Goal: Information Seeking & Learning: Learn about a topic

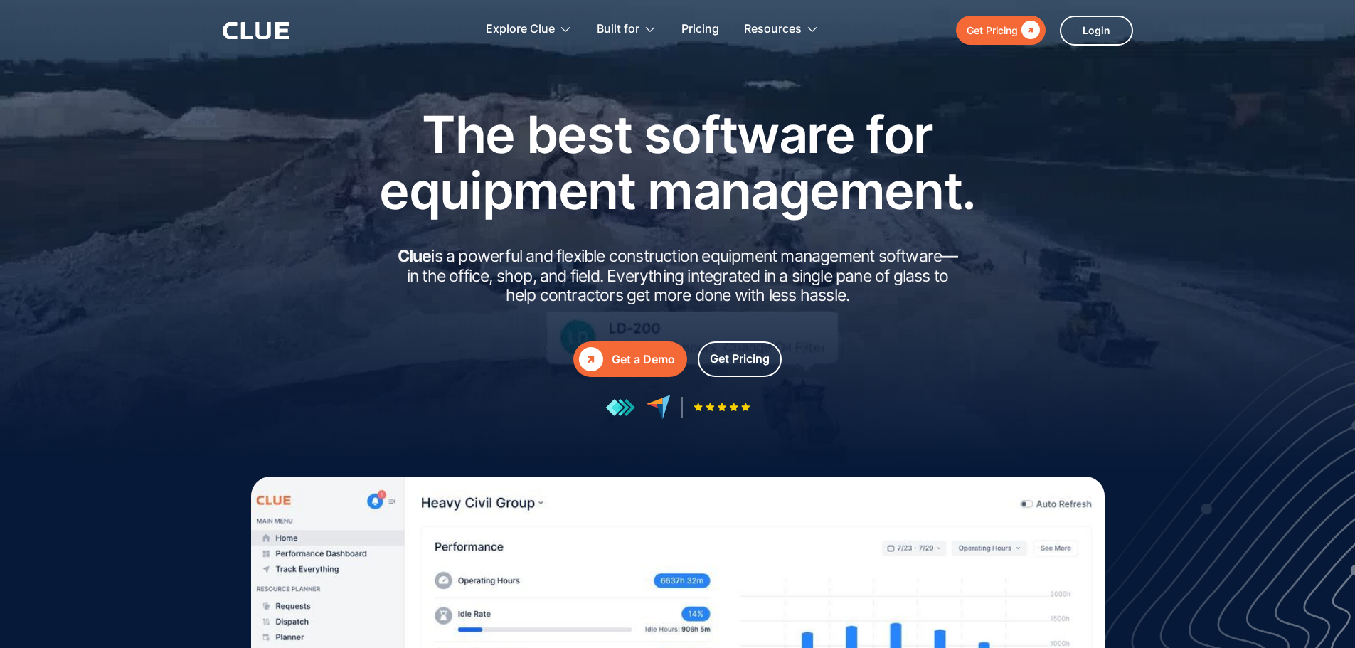
drag, startPoint x: 630, startPoint y: 258, endPoint x: 871, endPoint y: 302, distance: 244.3
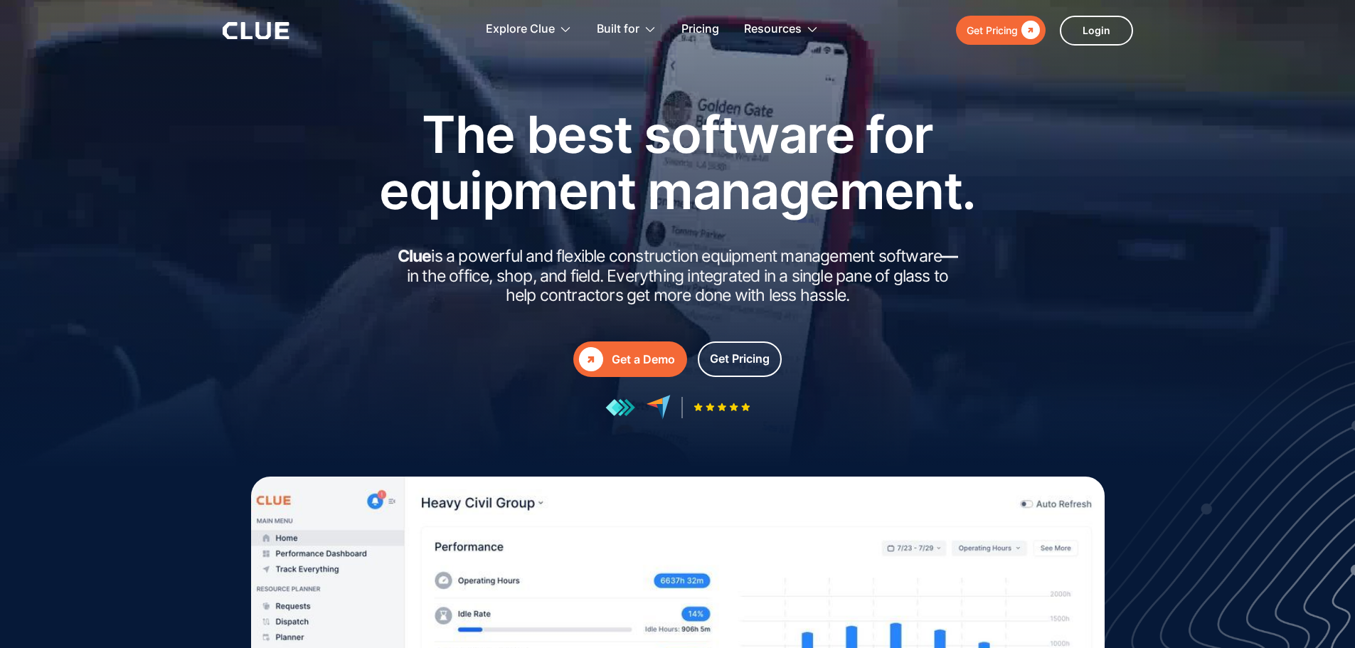
click at [871, 302] on h2 "Clue is a powerful and flexible construction equipment management software — in…" at bounding box center [677, 276] width 569 height 59
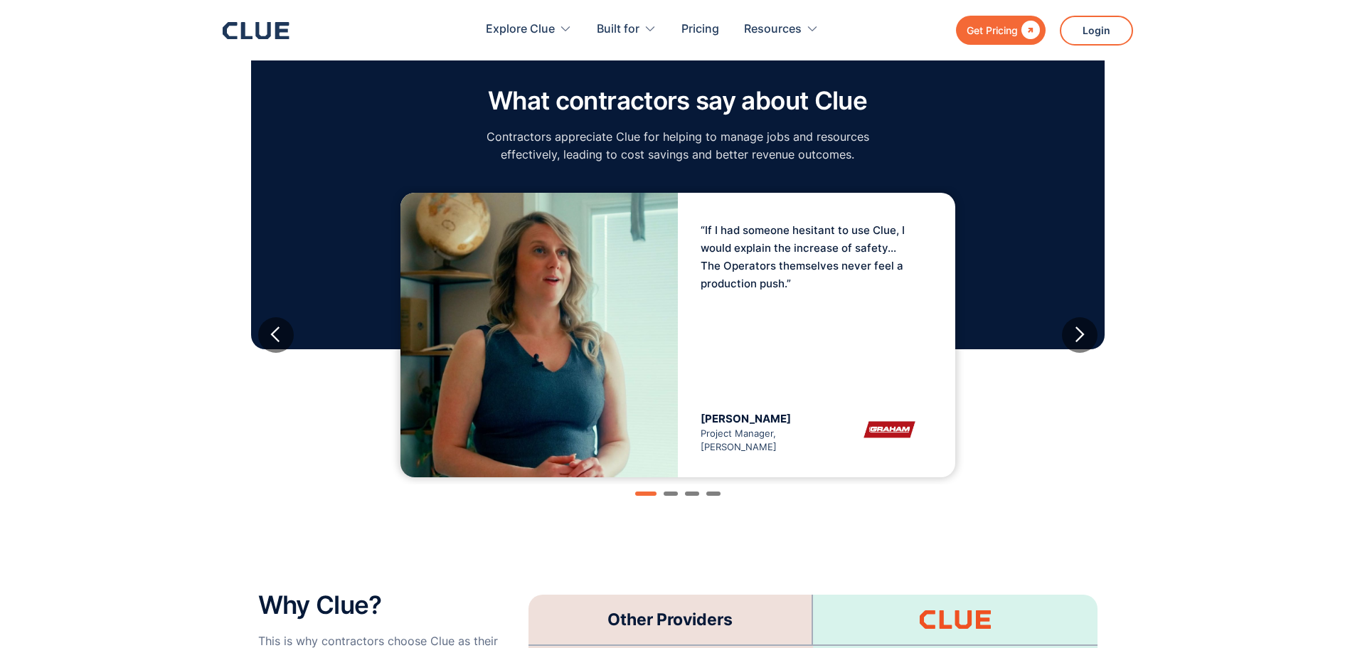
scroll to position [2347, 0]
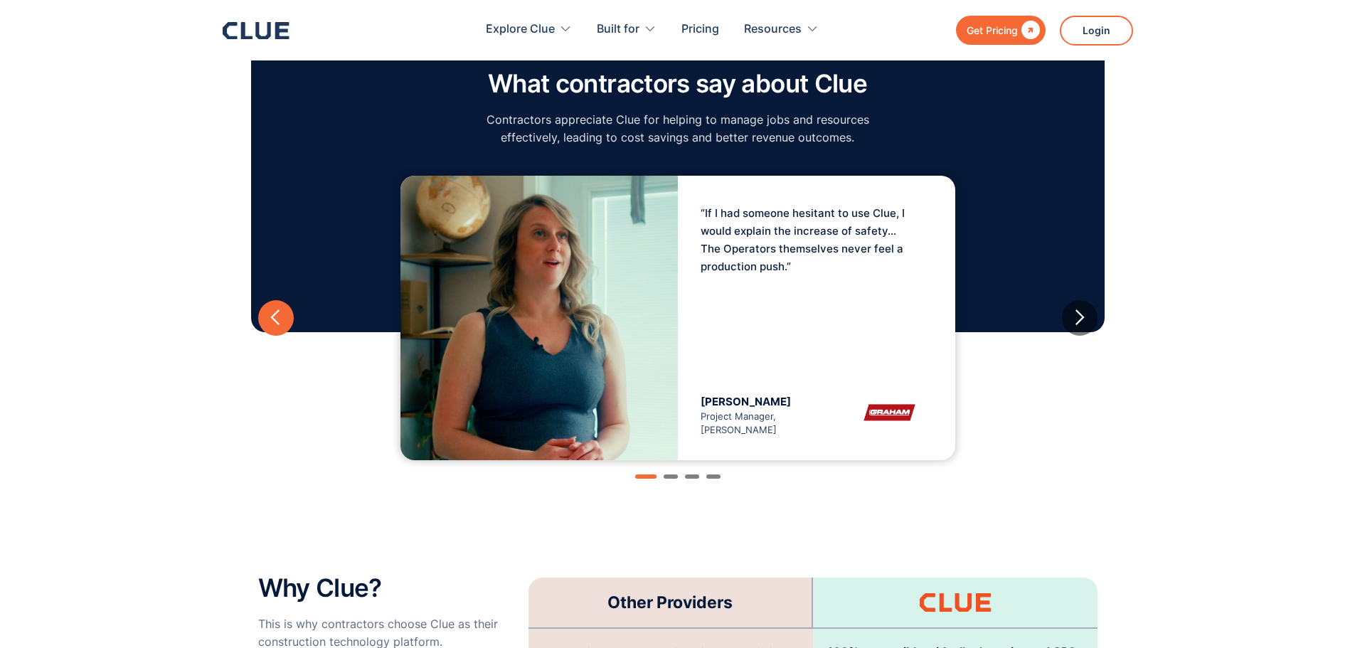
click at [276, 309] on div "previous slide" at bounding box center [276, 318] width 18 height 18
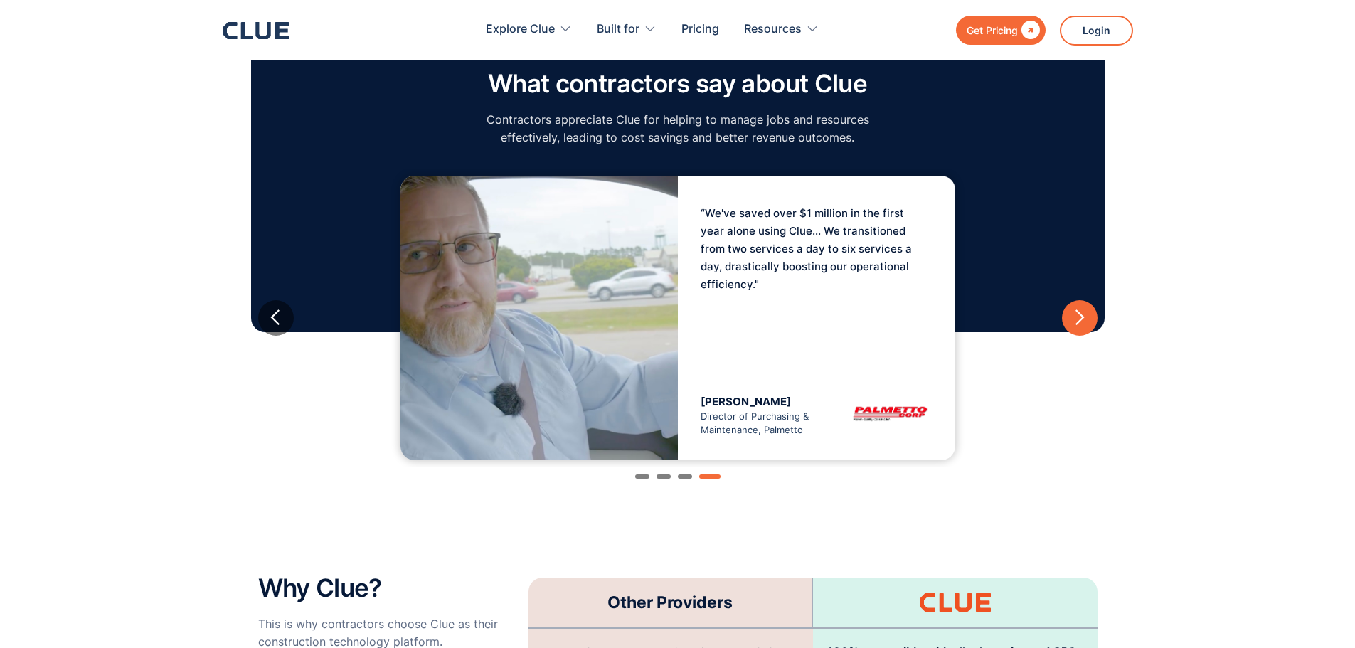
click at [1082, 309] on div "next slide" at bounding box center [1079, 318] width 18 height 18
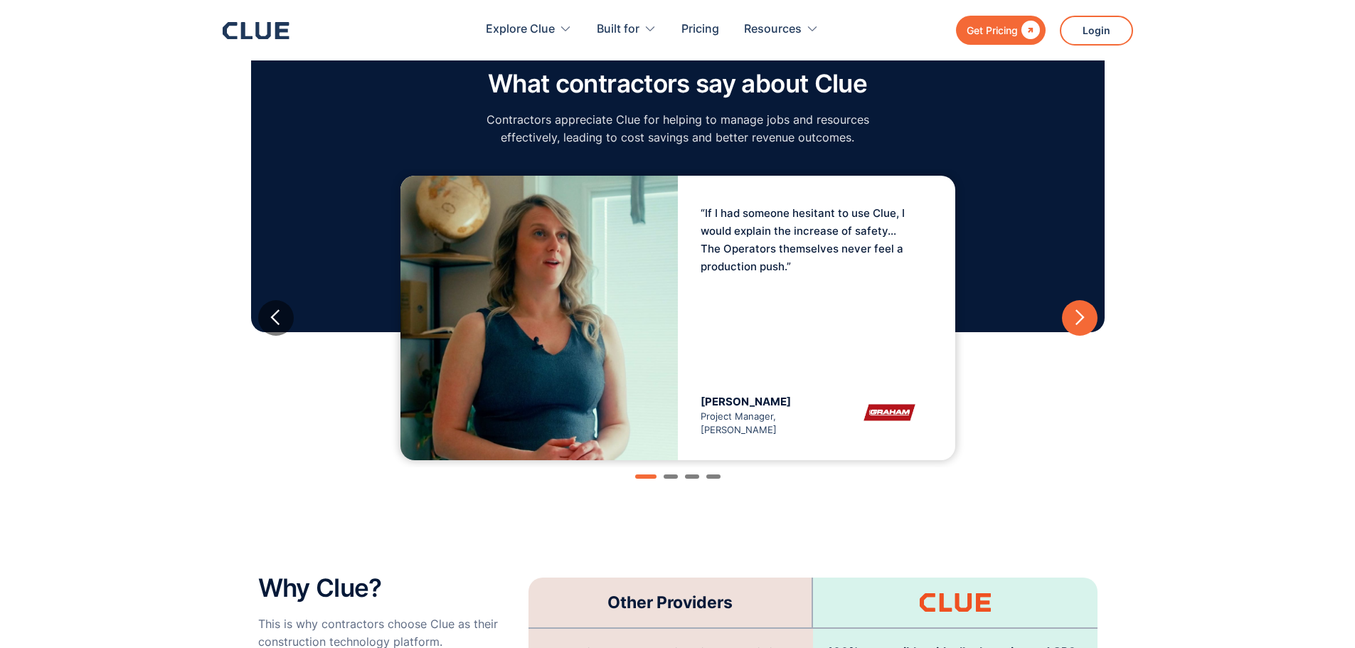
click at [1082, 309] on div "next slide" at bounding box center [1079, 318] width 18 height 18
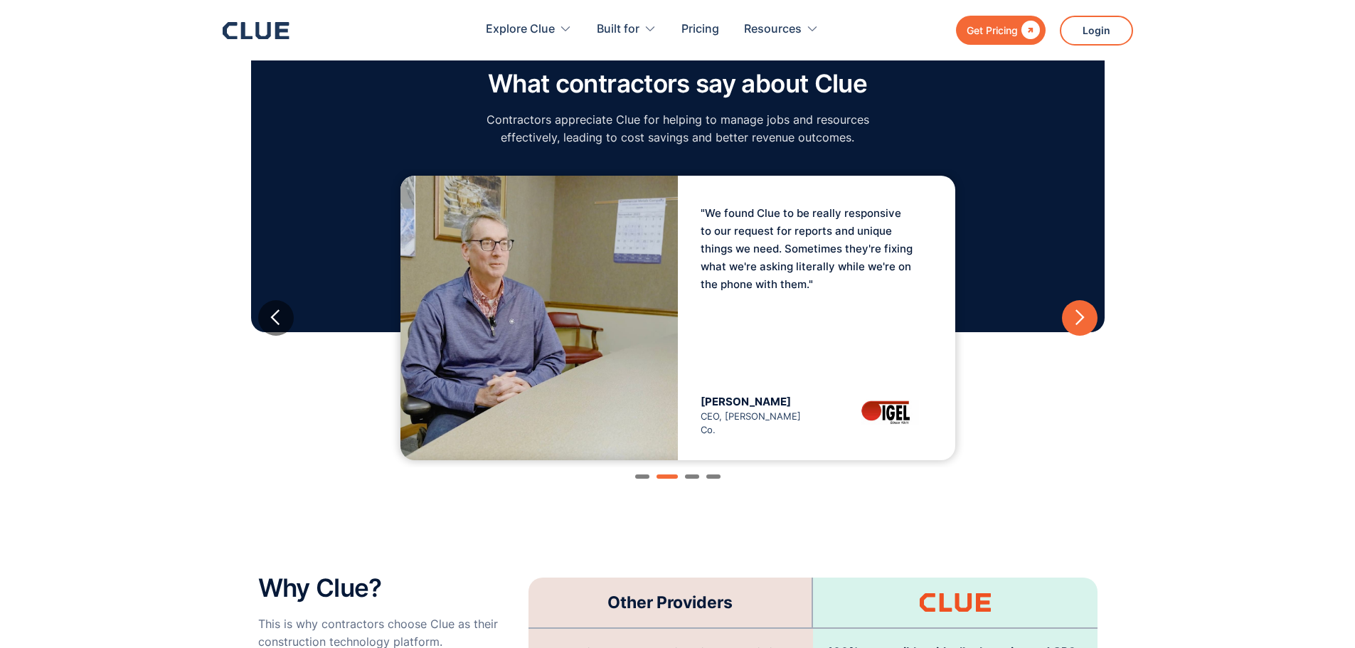
click at [1082, 309] on div "next slide" at bounding box center [1079, 318] width 18 height 18
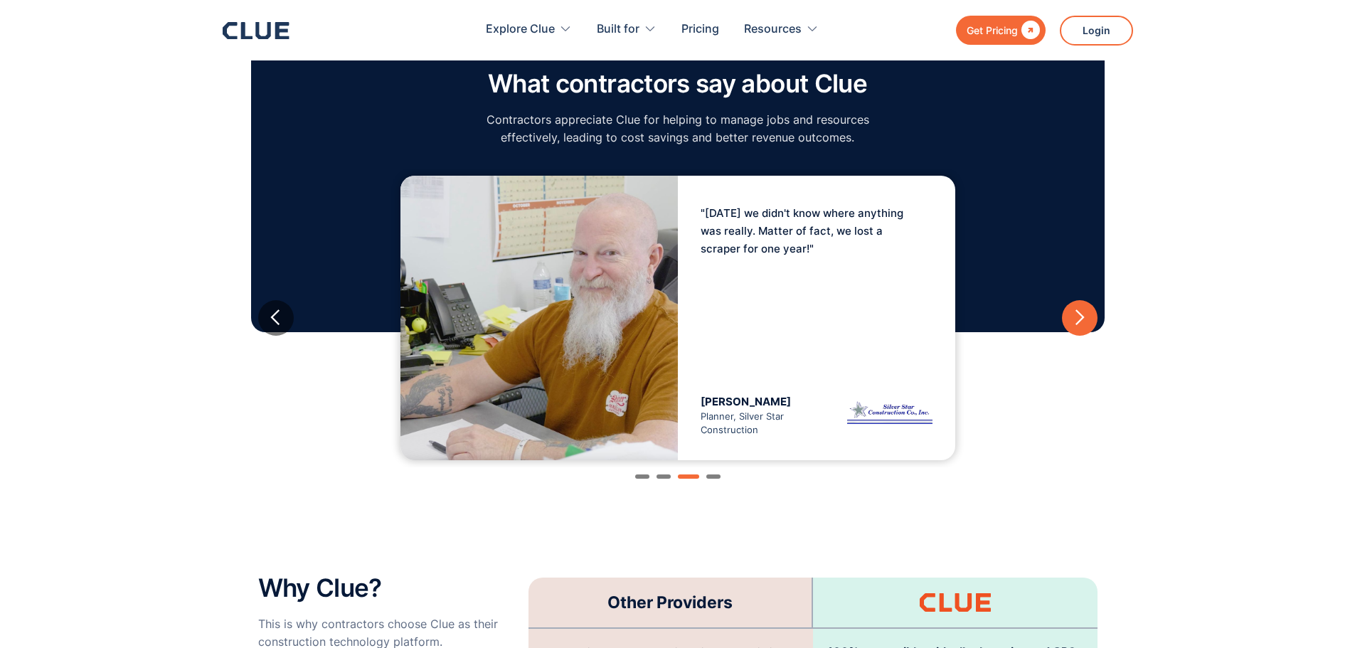
click at [1082, 309] on div "next slide" at bounding box center [1079, 318] width 18 height 18
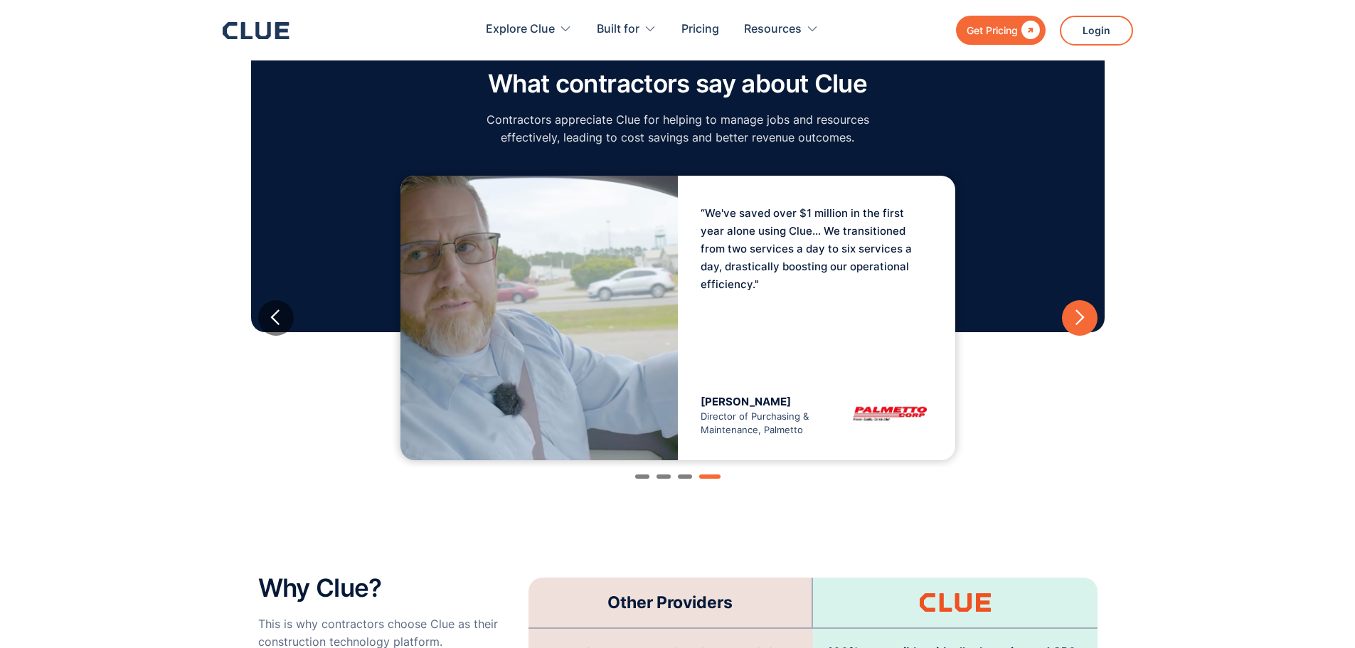
click at [1082, 309] on div "next slide" at bounding box center [1079, 318] width 18 height 18
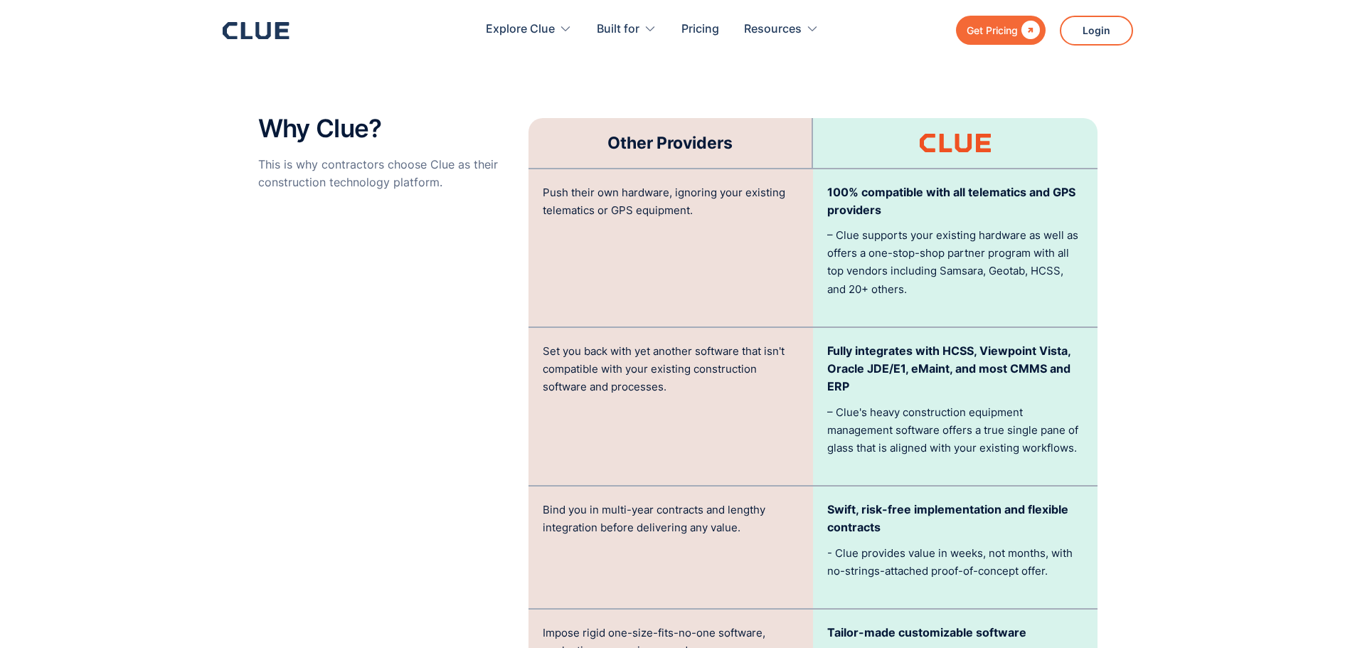
scroll to position [2845, 0]
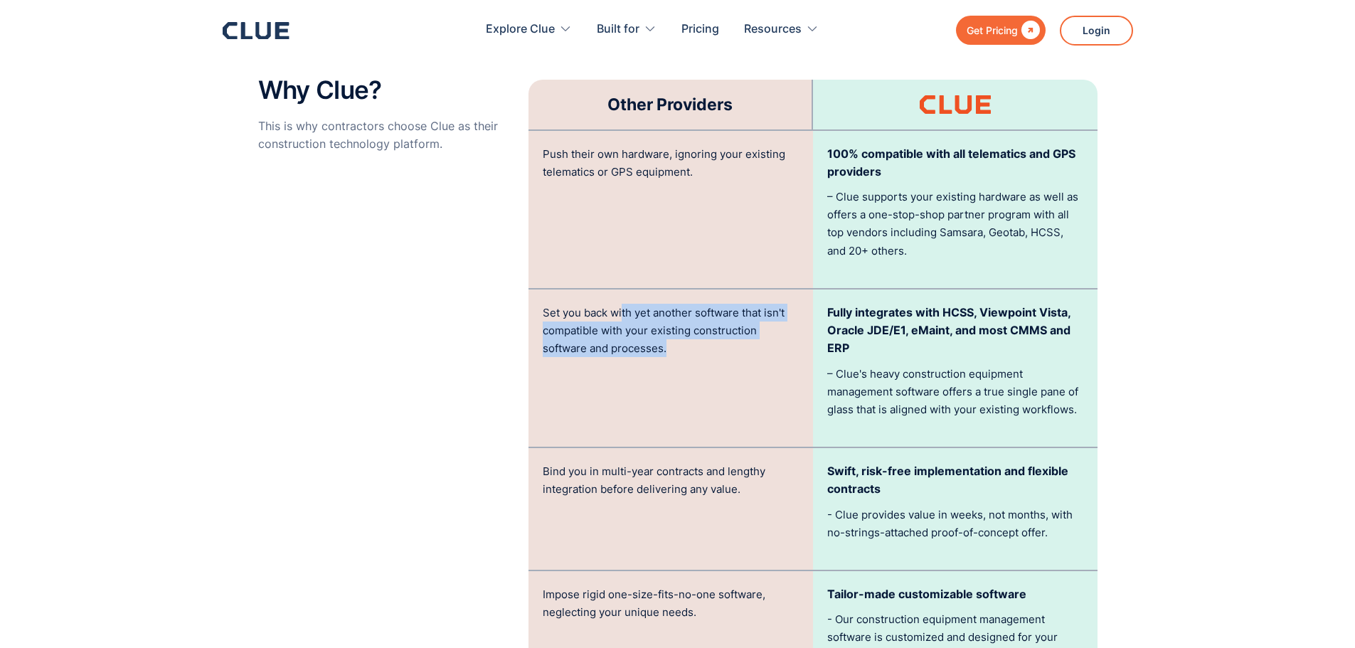
drag, startPoint x: 622, startPoint y: 286, endPoint x: 712, endPoint y: 332, distance: 101.5
click at [712, 332] on div "Set you back with yet another software that isn't compatible with your existing…" at bounding box center [670, 367] width 284 height 157
click at [647, 304] on p "Set you back with yet another software that isn't compatible with your existing…" at bounding box center [671, 331] width 256 height 54
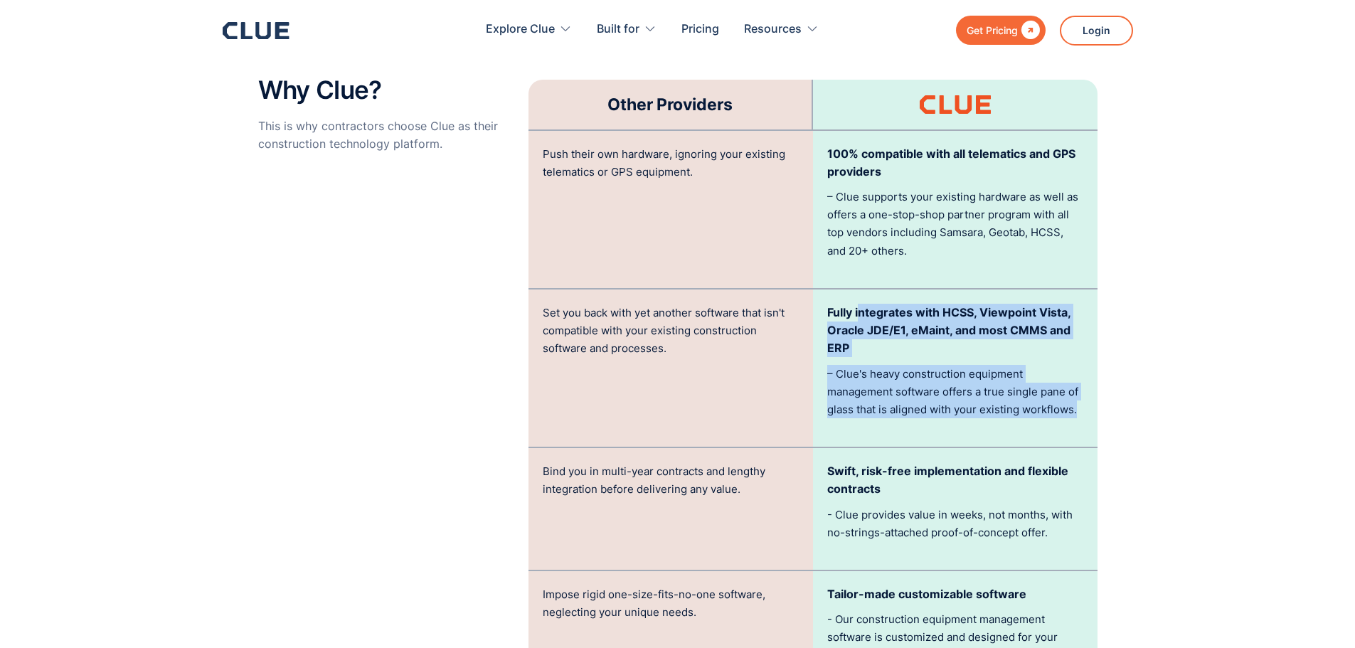
drag, startPoint x: 890, startPoint y: 286, endPoint x: 1098, endPoint y: 399, distance: 237.1
click at [1098, 399] on section "Why Clue? This is why contractors choose Clue as their construction technology …" at bounding box center [677, 439] width 1355 height 855
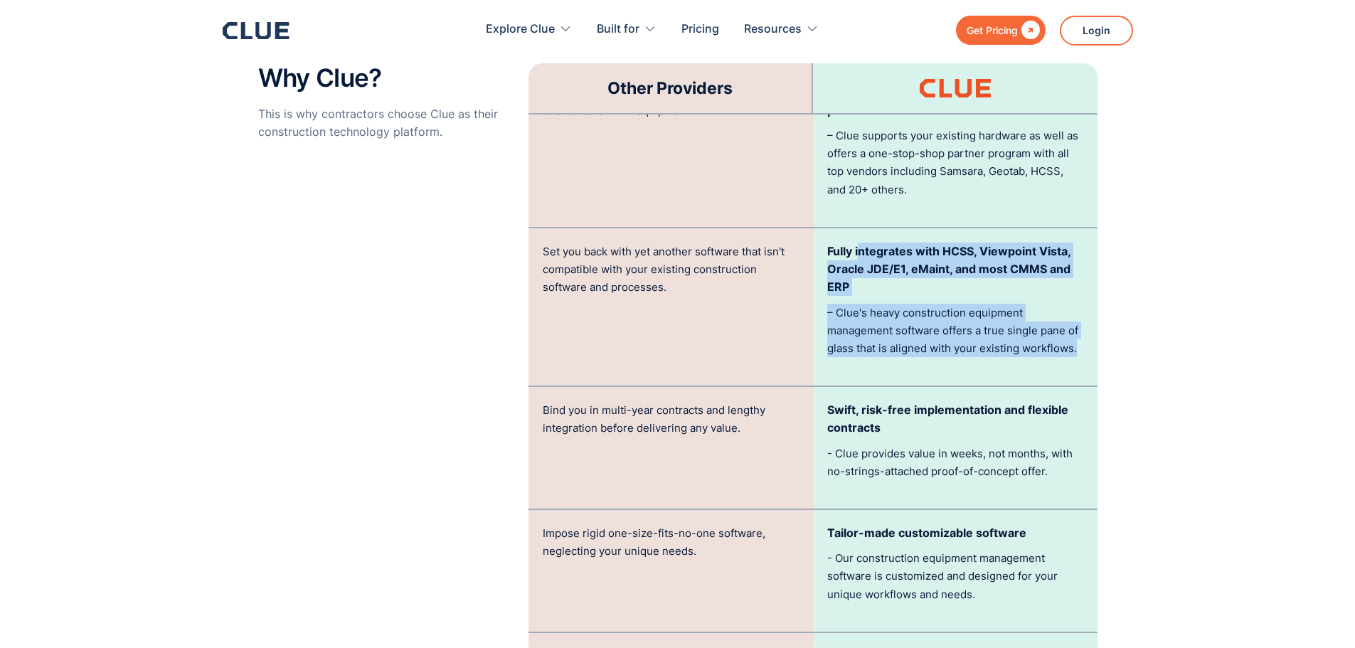
scroll to position [3129, 0]
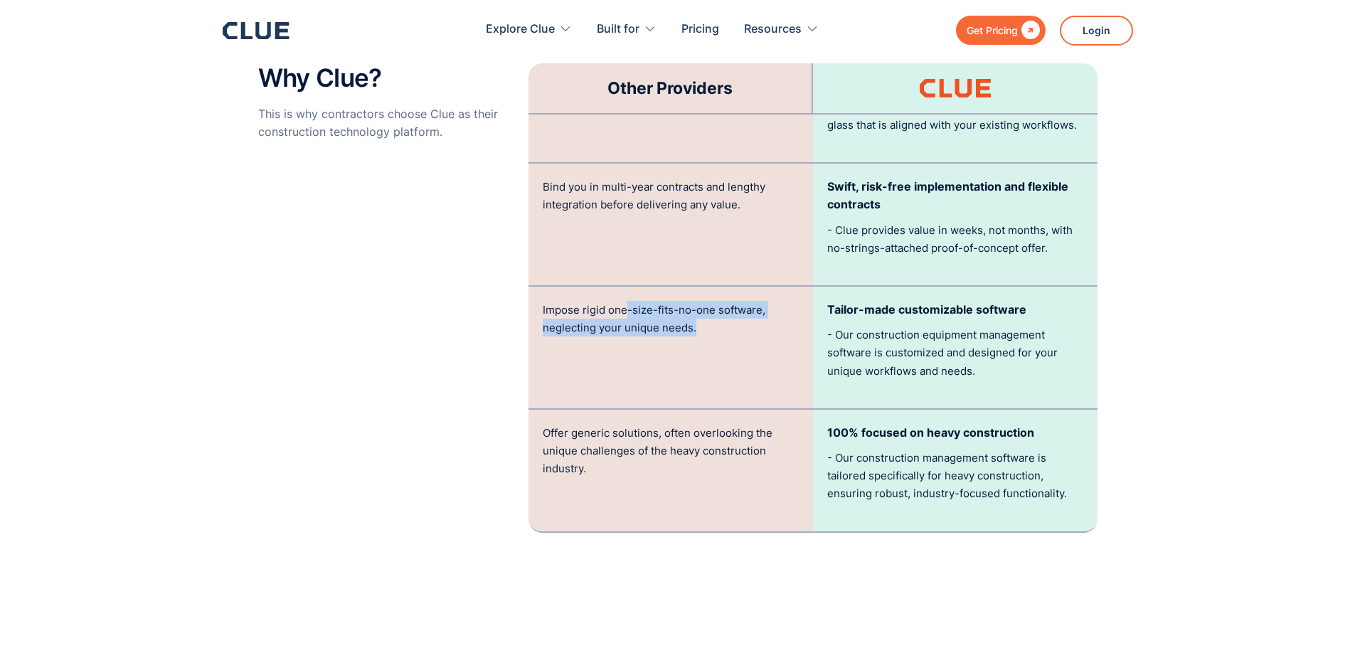
drag, startPoint x: 627, startPoint y: 281, endPoint x: 710, endPoint y: 303, distance: 85.4
click at [710, 303] on p "Impose rigid one-size-fits-no-one software, neglecting your unique needs." at bounding box center [671, 319] width 256 height 36
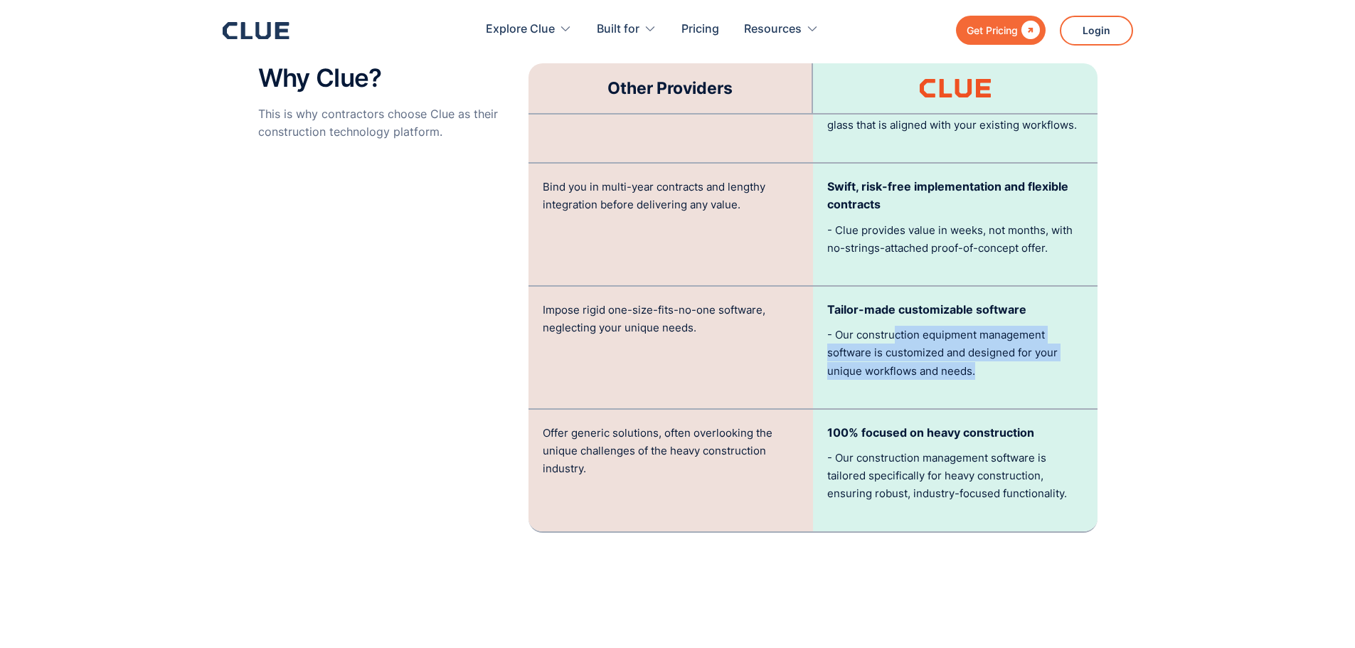
drag, startPoint x: 913, startPoint y: 313, endPoint x: 1060, endPoint y: 357, distance: 153.0
click at [1060, 357] on div "Tailor-made customizable software - Our construction equipment management softw…" at bounding box center [955, 348] width 284 height 122
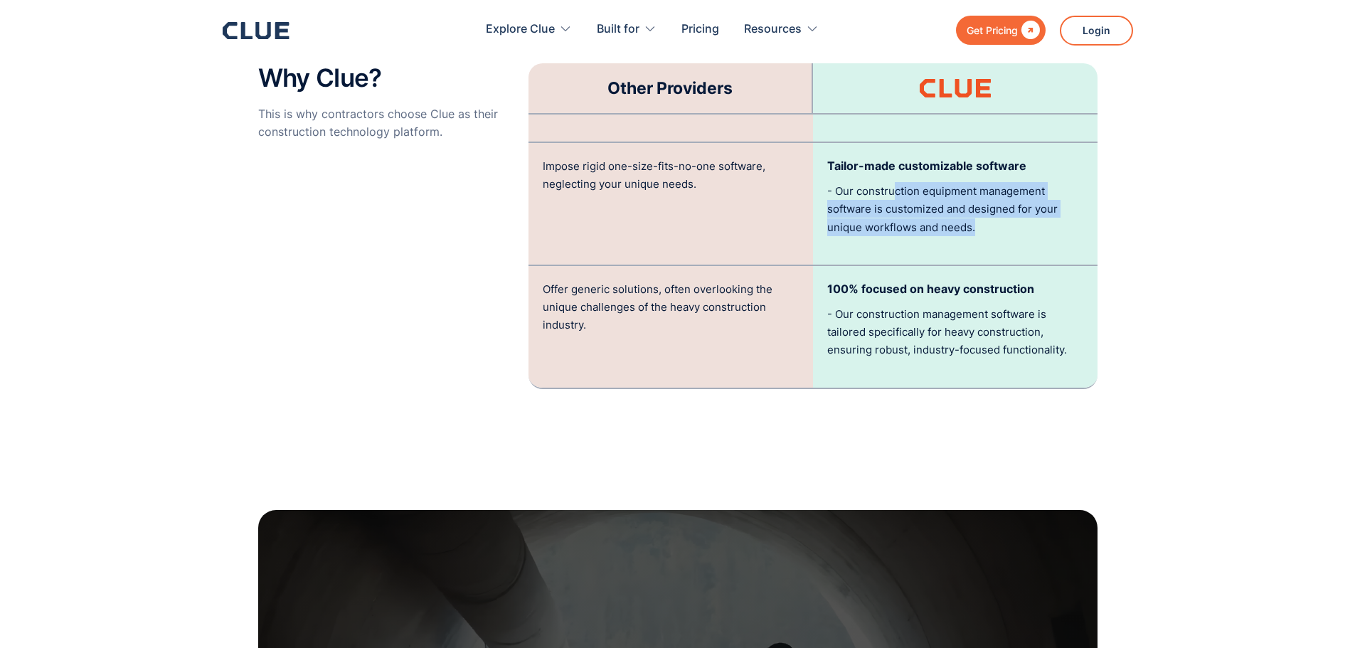
scroll to position [3272, 0]
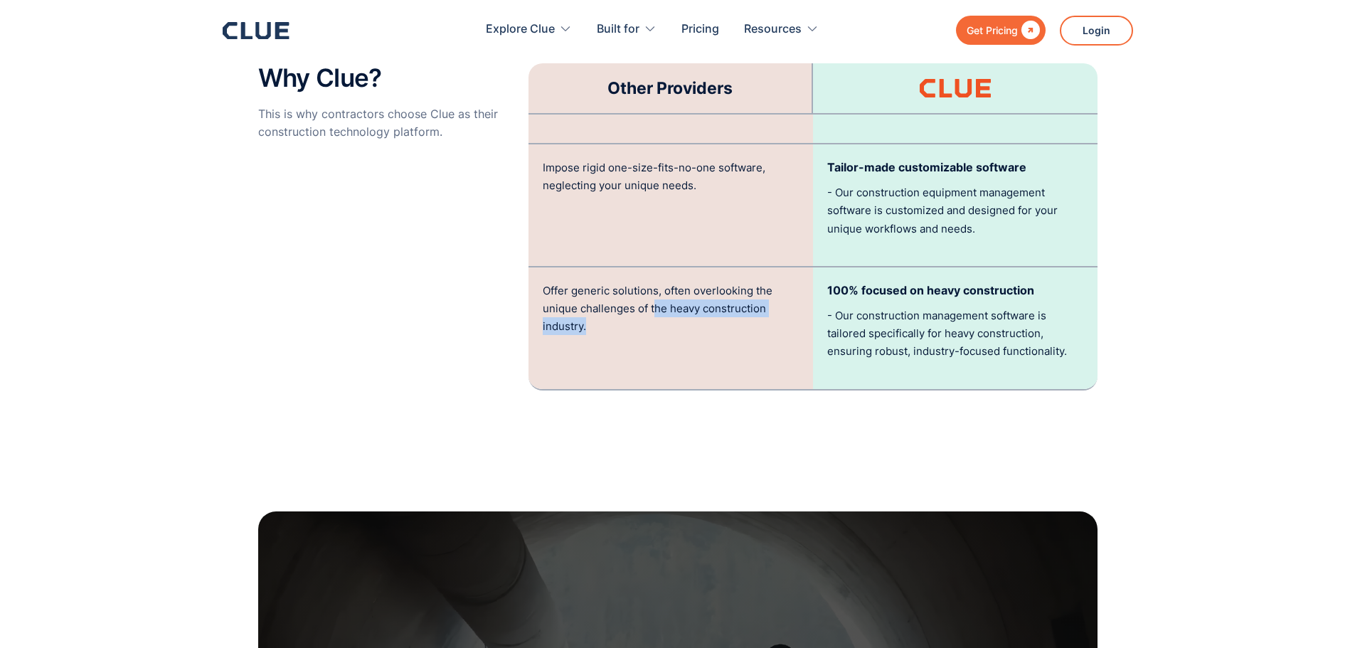
drag, startPoint x: 666, startPoint y: 285, endPoint x: 750, endPoint y: 302, distance: 85.5
click at [750, 302] on p "Offer generic solutions, often overlooking the unique challenges of the heavy c…" at bounding box center [671, 309] width 256 height 54
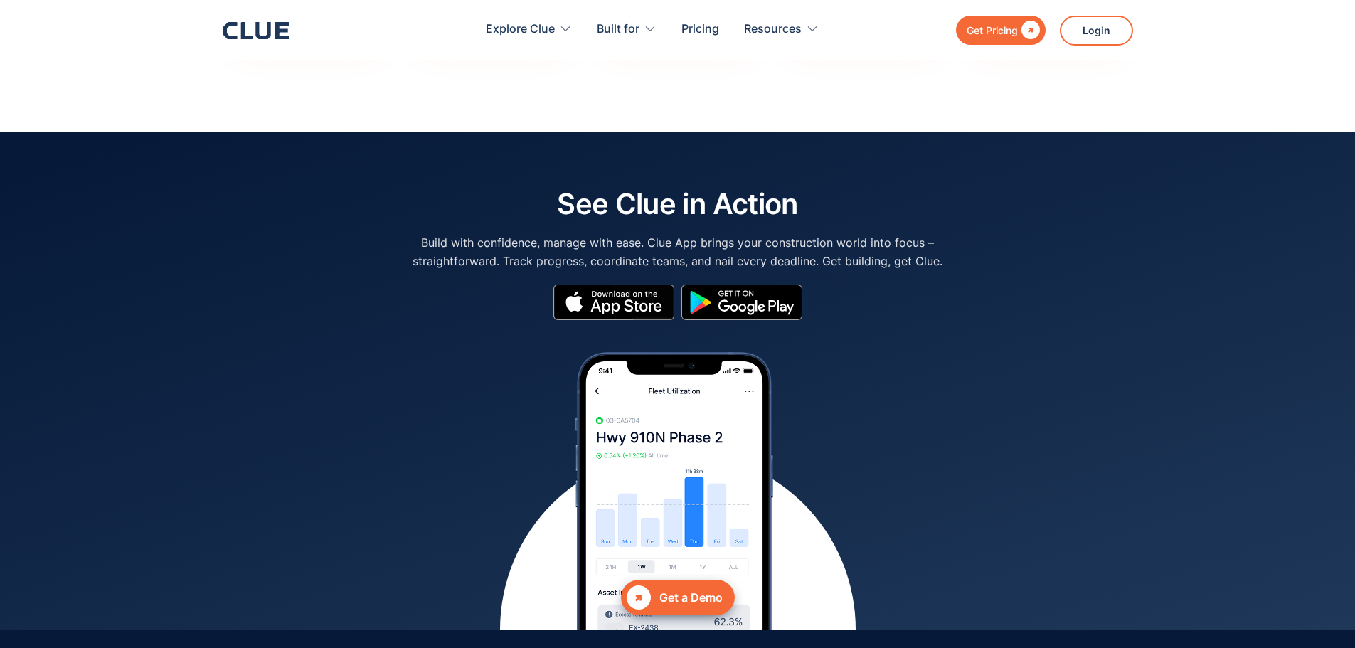
scroll to position [5444, 0]
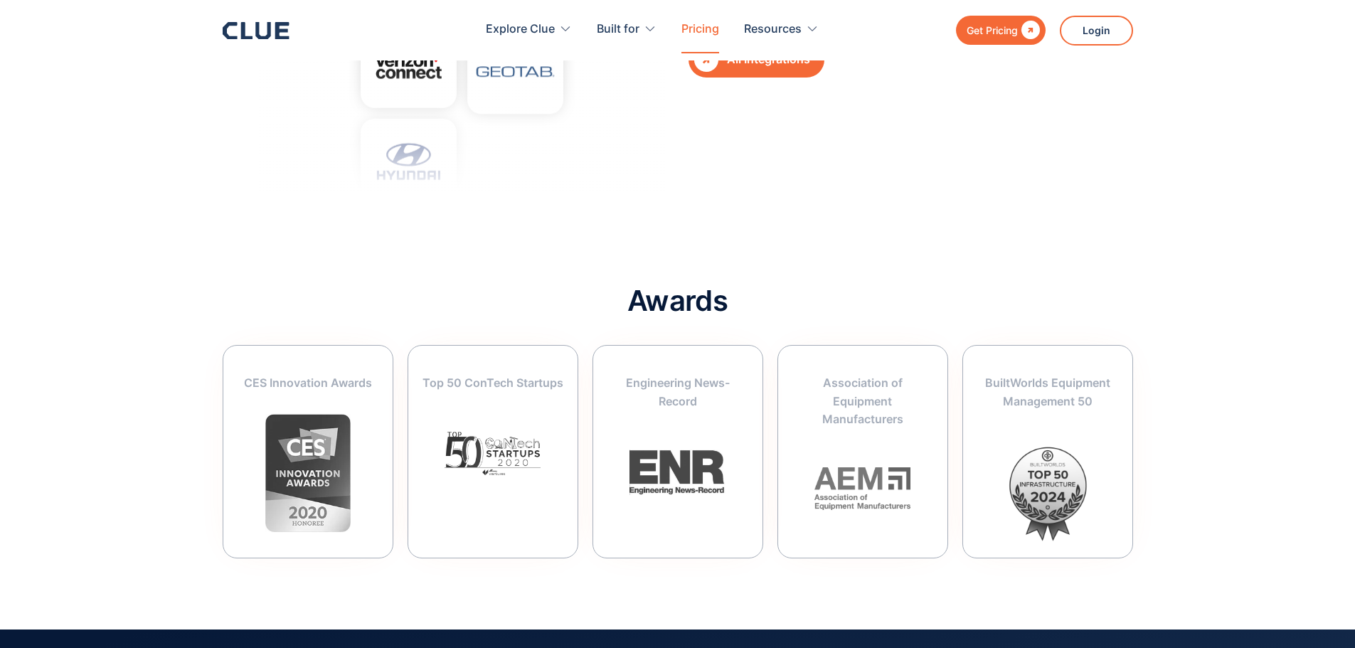
click at [708, 28] on link "Pricing" at bounding box center [700, 29] width 38 height 45
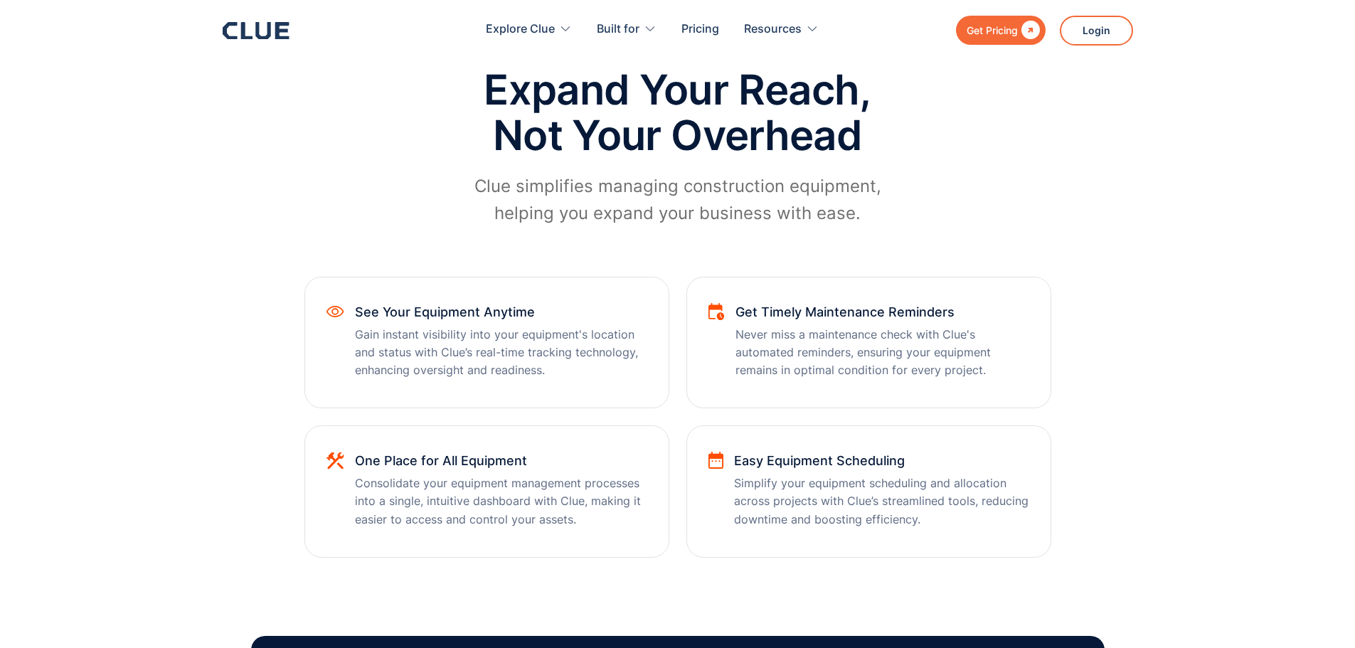
scroll to position [711, 0]
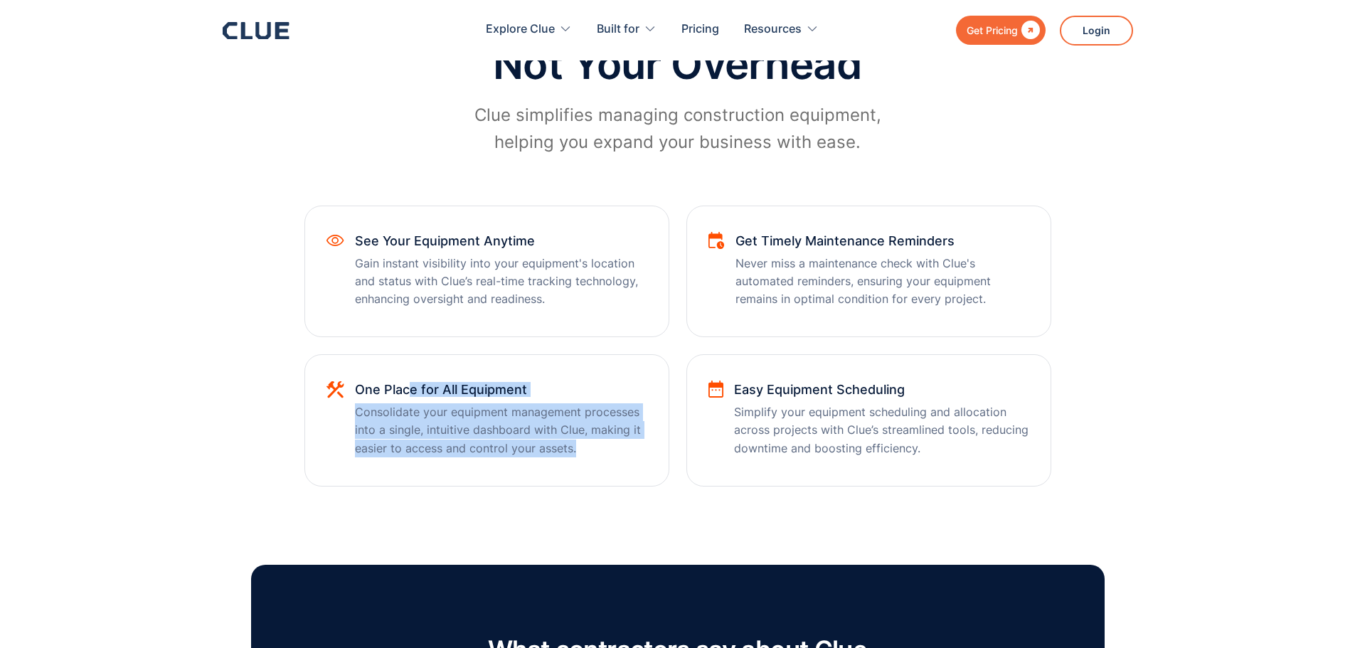
drag, startPoint x: 482, startPoint y: 398, endPoint x: 602, endPoint y: 456, distance: 133.6
click at [602, 456] on div "One Place for All Equipment Consolidate your equipment management processes int…" at bounding box center [501, 427] width 292 height 88
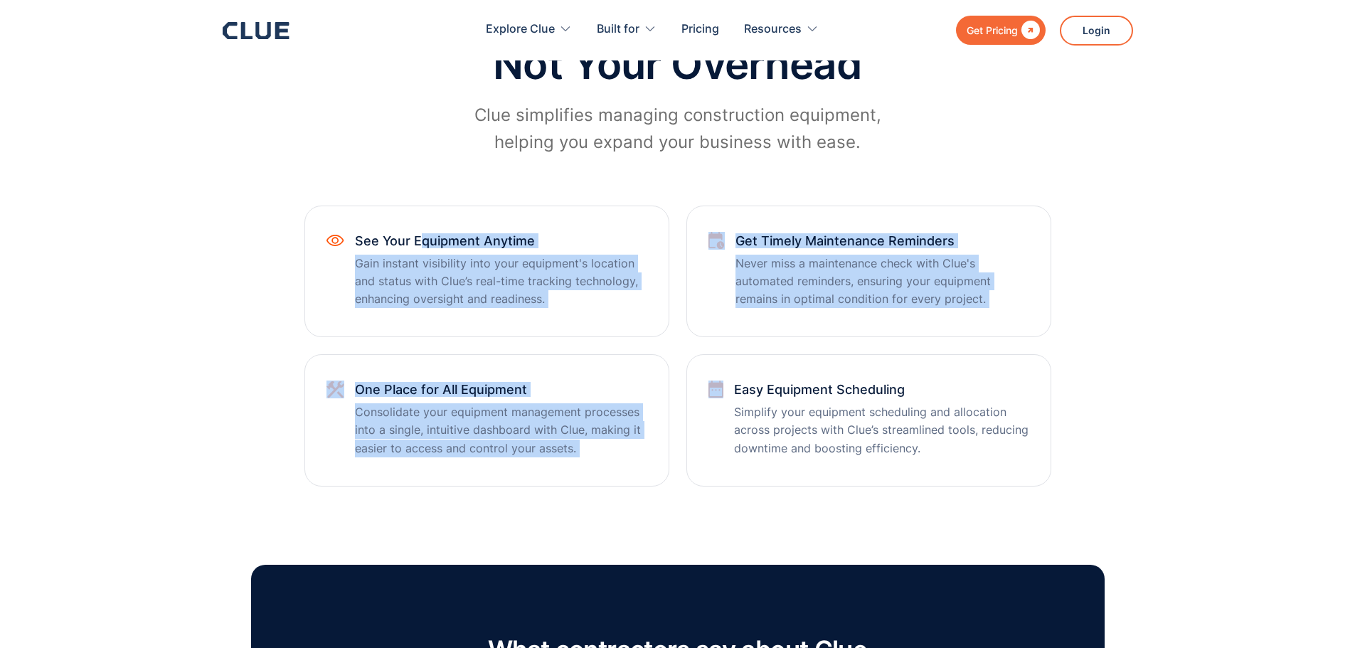
drag, startPoint x: 420, startPoint y: 243, endPoint x: 688, endPoint y: 347, distance: 286.9
click at [688, 347] on div "See Your Equipment Anytime Gain instant visibility into your equipment's locati…" at bounding box center [677, 346] width 747 height 281
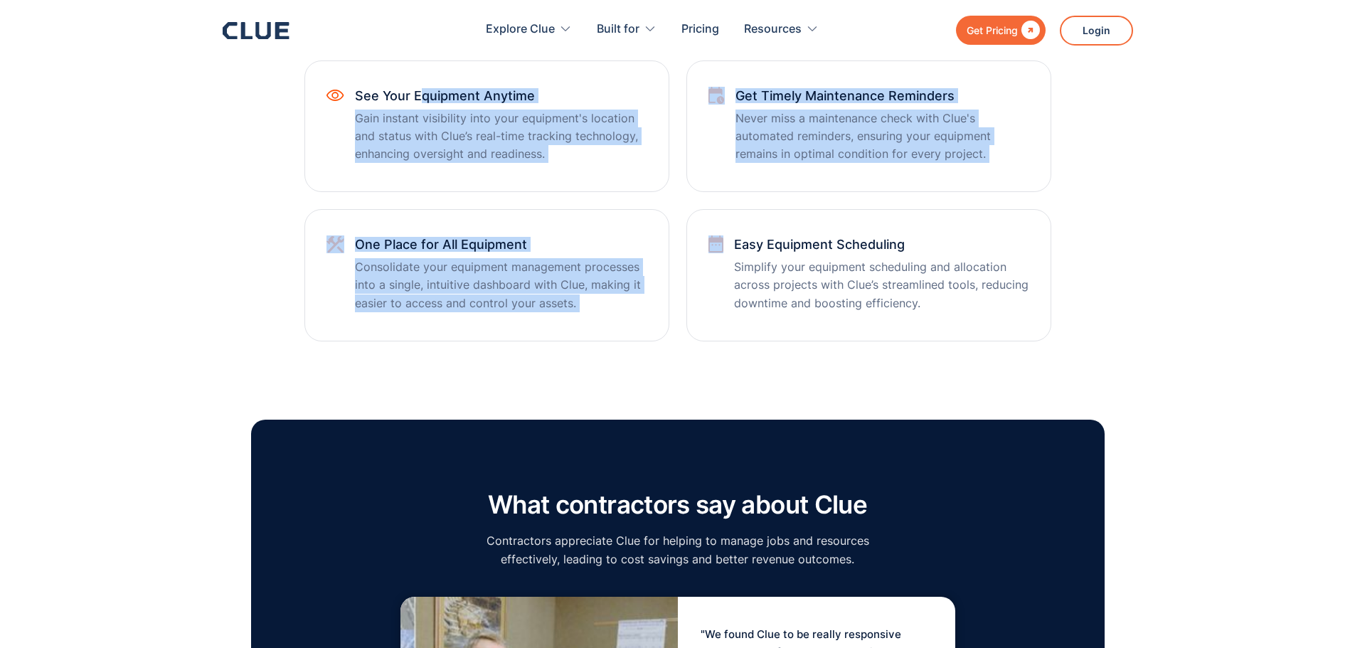
scroll to position [640, 0]
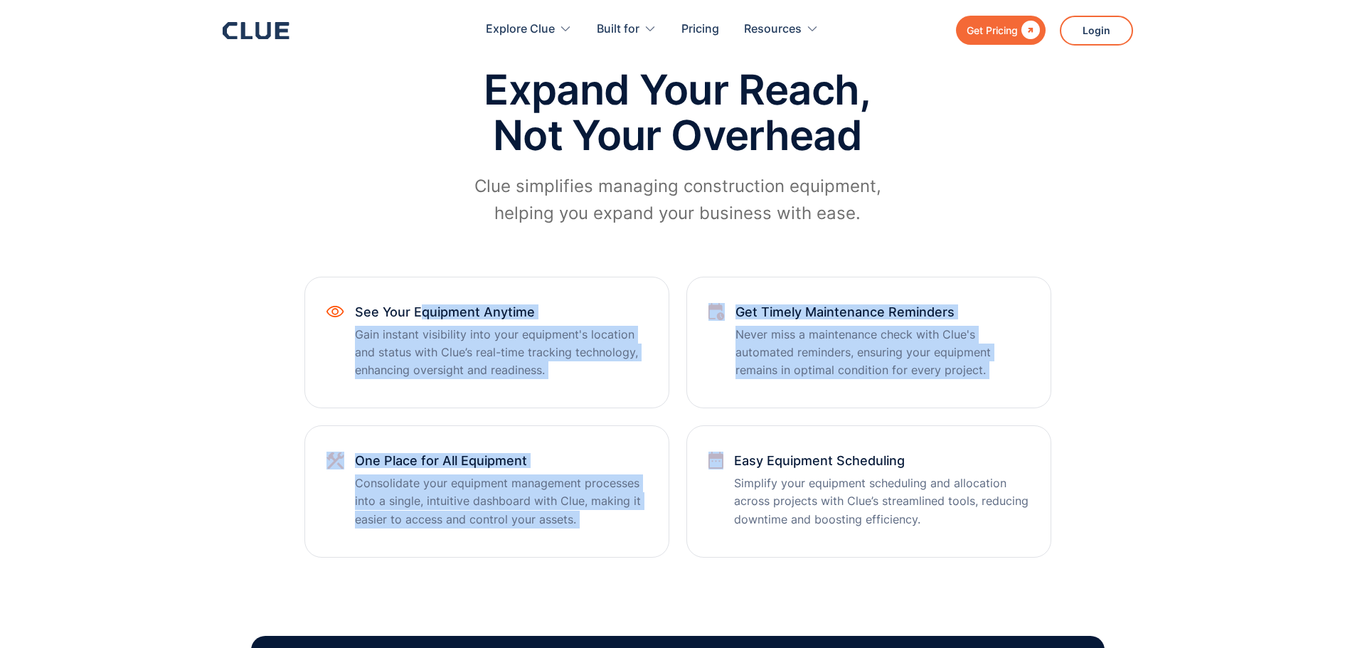
click at [1025, 363] on p "Never miss a maintenance check with Clue's automated reminders, ensuring your e…" at bounding box center [881, 353] width 293 height 54
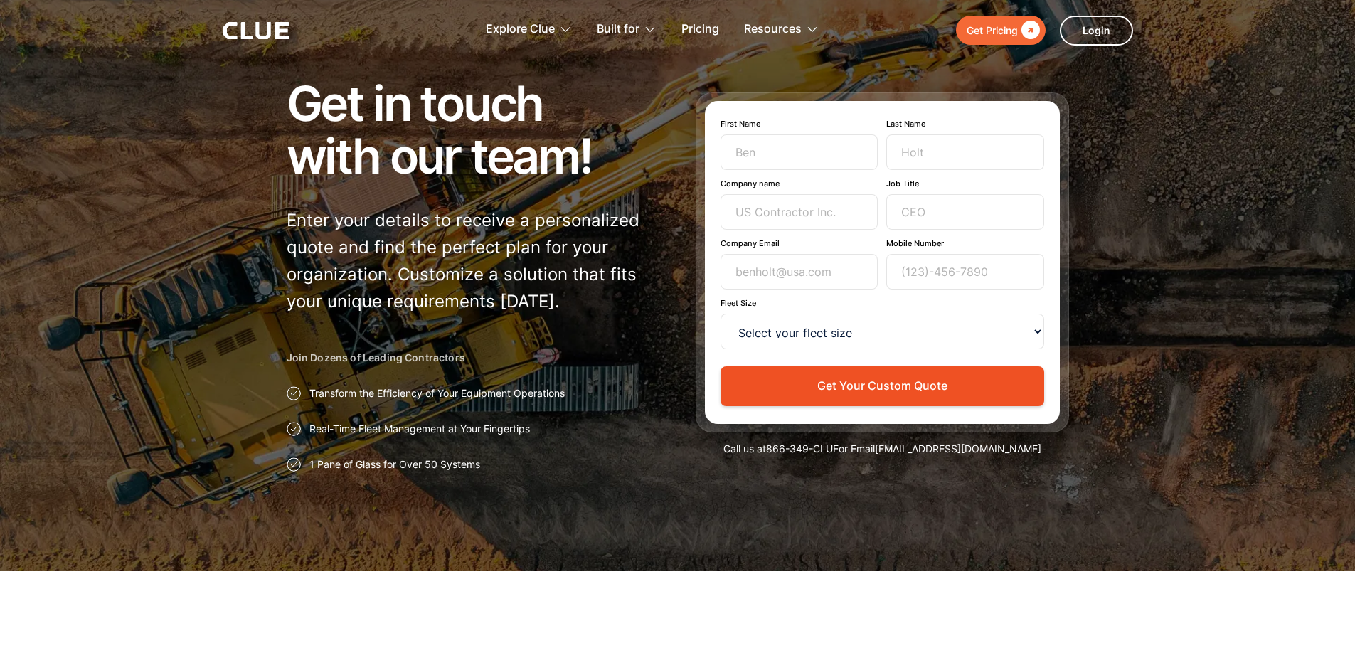
scroll to position [0, 0]
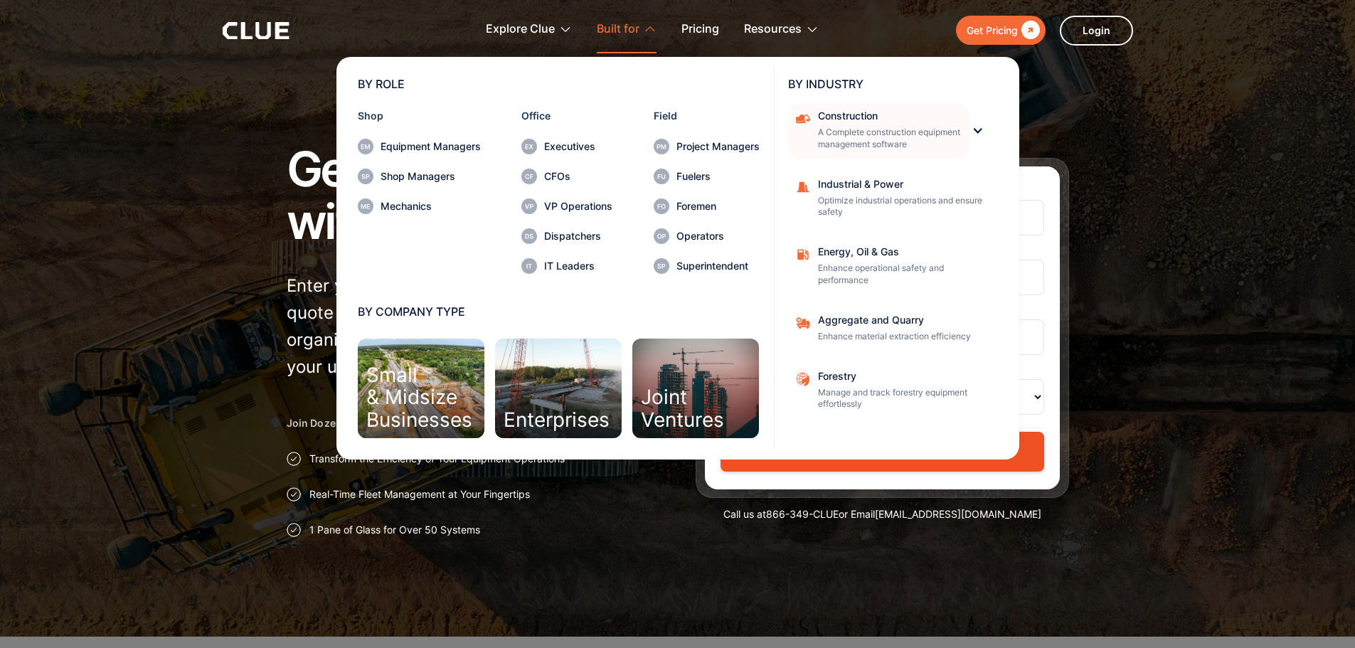
click at [857, 128] on p "A Complete construction equipment management software" at bounding box center [889, 139] width 142 height 24
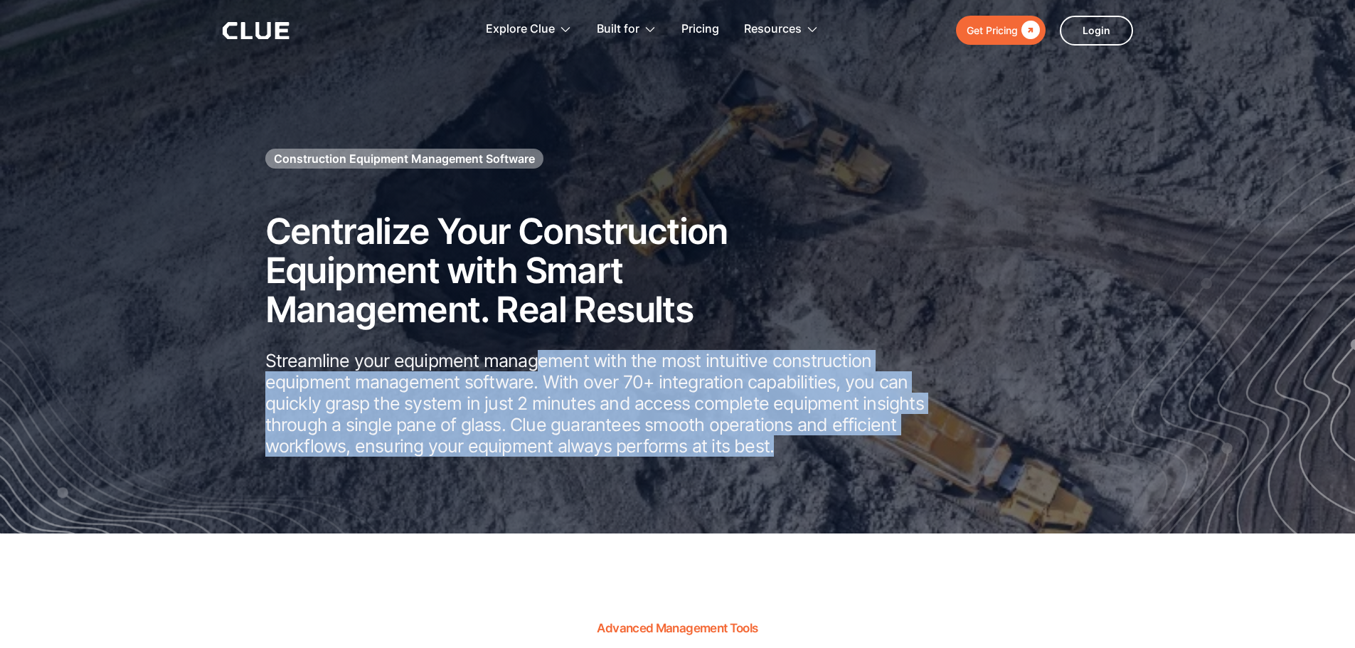
drag, startPoint x: 543, startPoint y: 363, endPoint x: 970, endPoint y: 490, distance: 445.8
click at [970, 490] on div "Construction Equipment Management Software Centralize Your Construction Equipme…" at bounding box center [678, 326] width 910 height 405
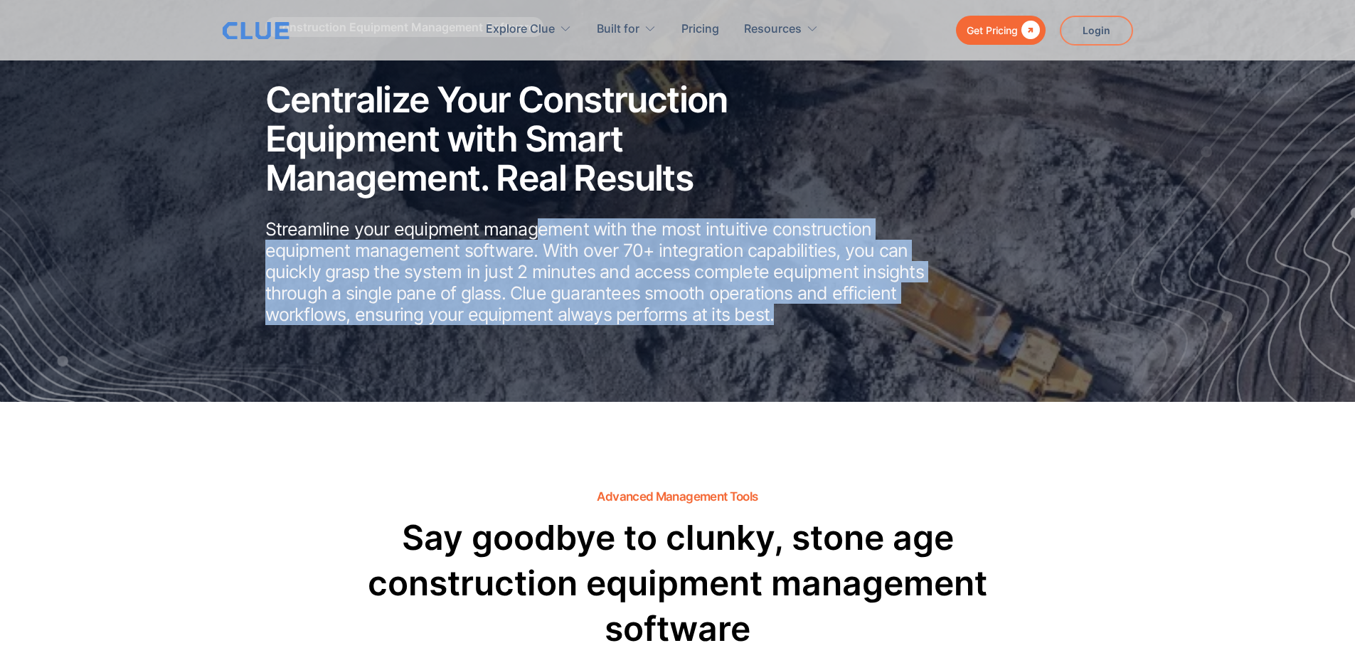
scroll to position [142, 0]
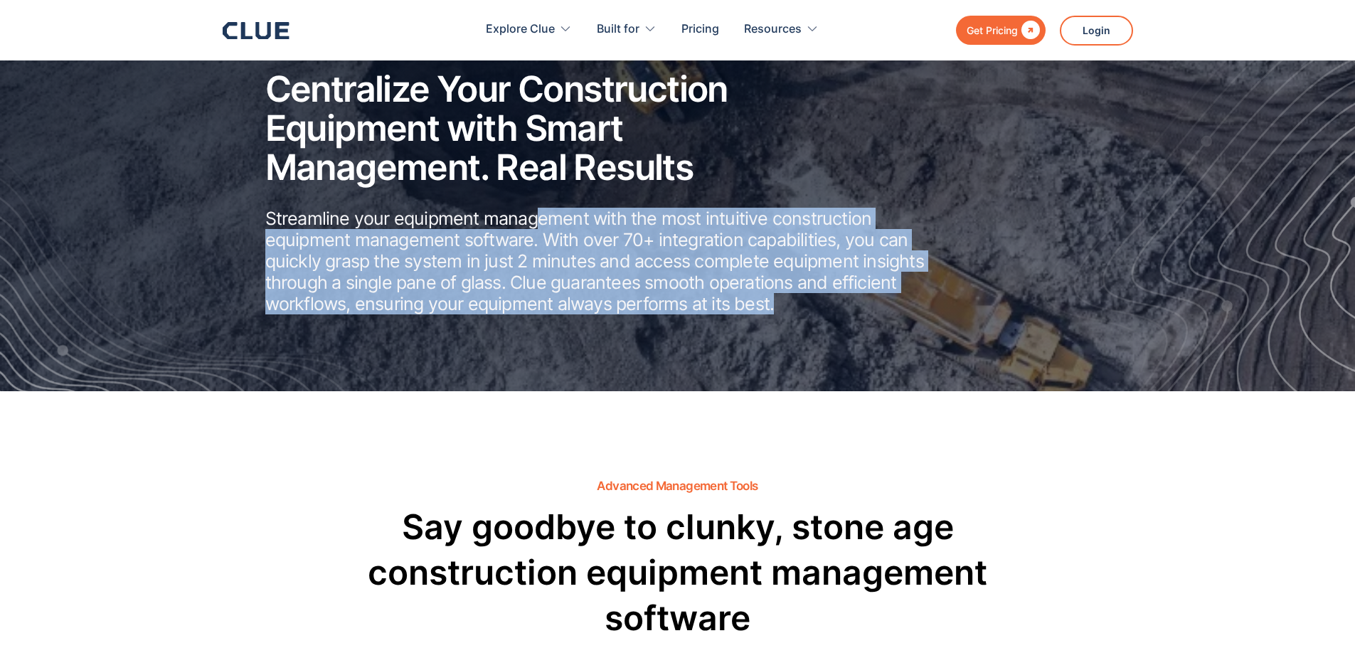
click at [459, 263] on p "Streamline your equipment management with the most intuitive construction equip…" at bounding box center [603, 261] width 676 height 107
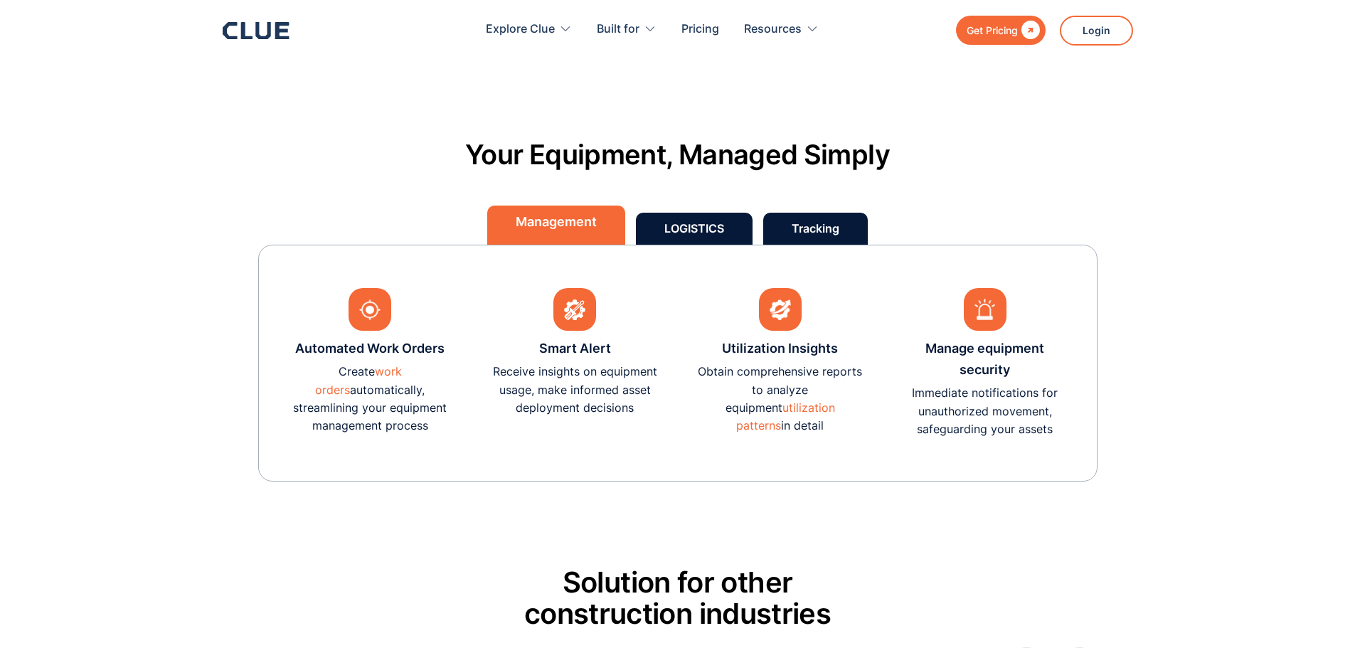
scroll to position [4054, 0]
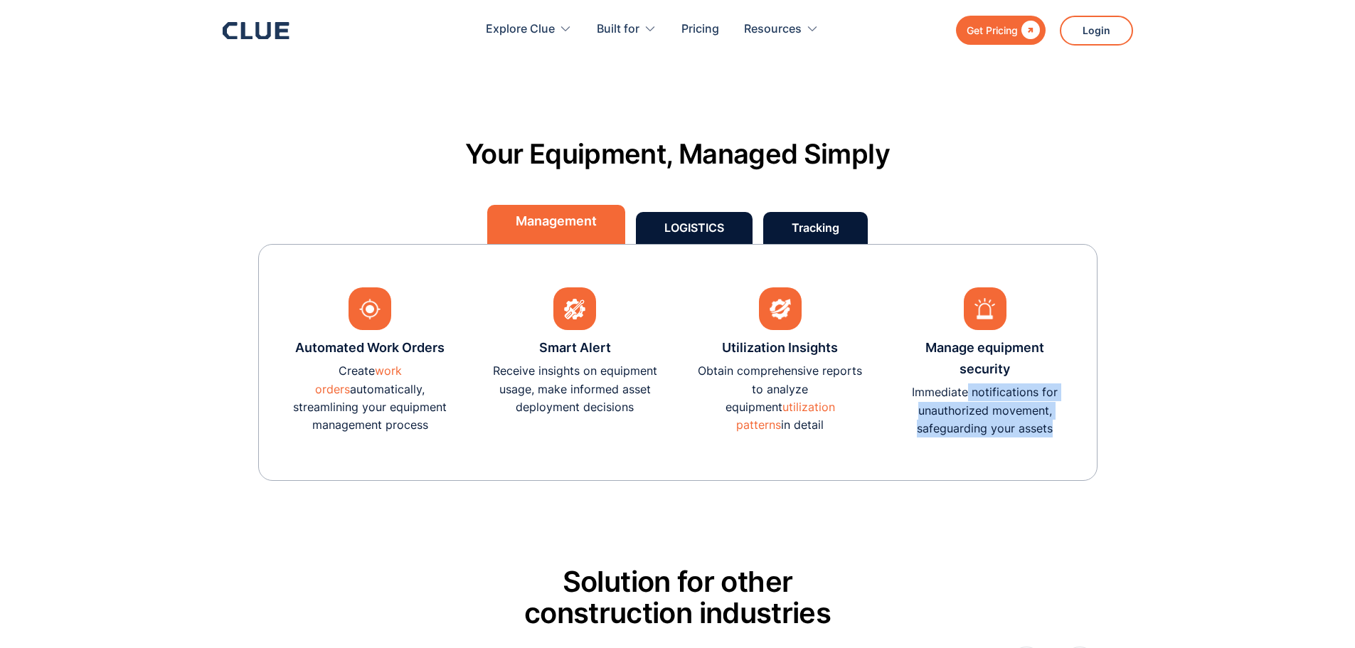
drag, startPoint x: 967, startPoint y: 389, endPoint x: 1083, endPoint y: 435, distance: 124.5
click at [1083, 435] on div "Automated Work Orders Create work orders automatically, streamlining your equip…" at bounding box center [677, 362] width 839 height 237
click at [1205, 412] on section "Your Equipment, Managed Simply Management LOGISTICS Tracking Automated Work Ord…" at bounding box center [677, 298] width 1355 height 435
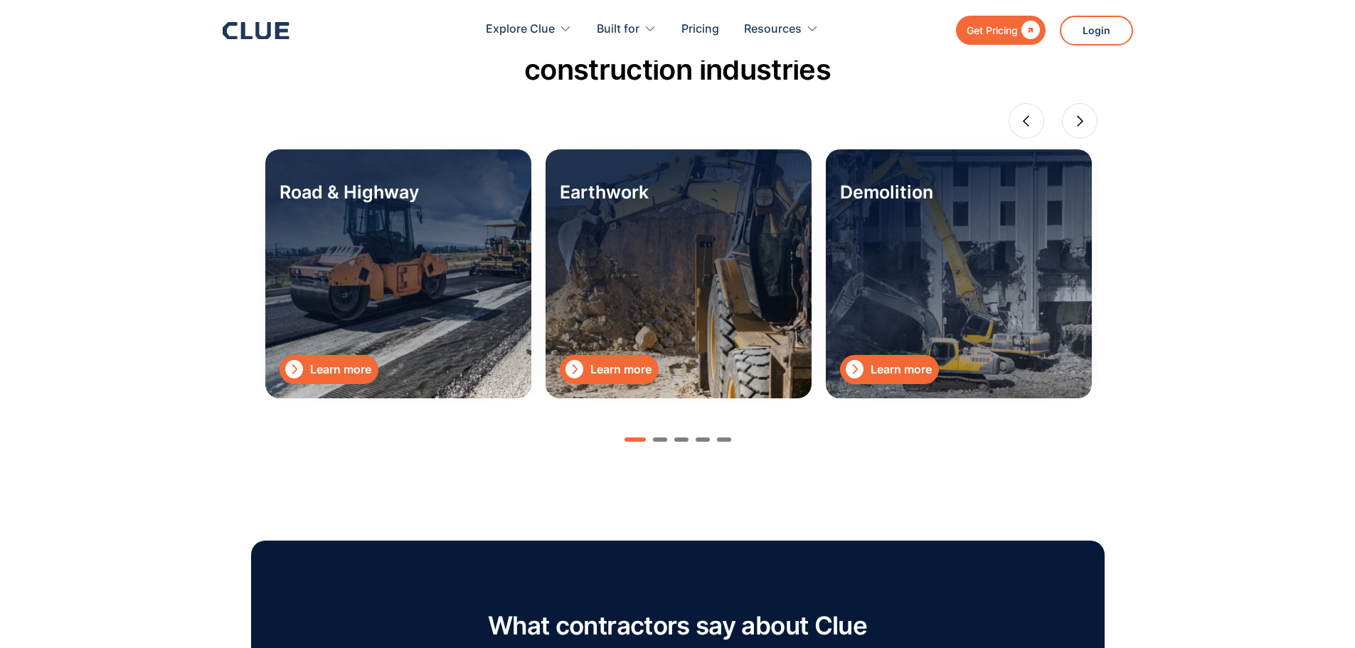
scroll to position [4623, 0]
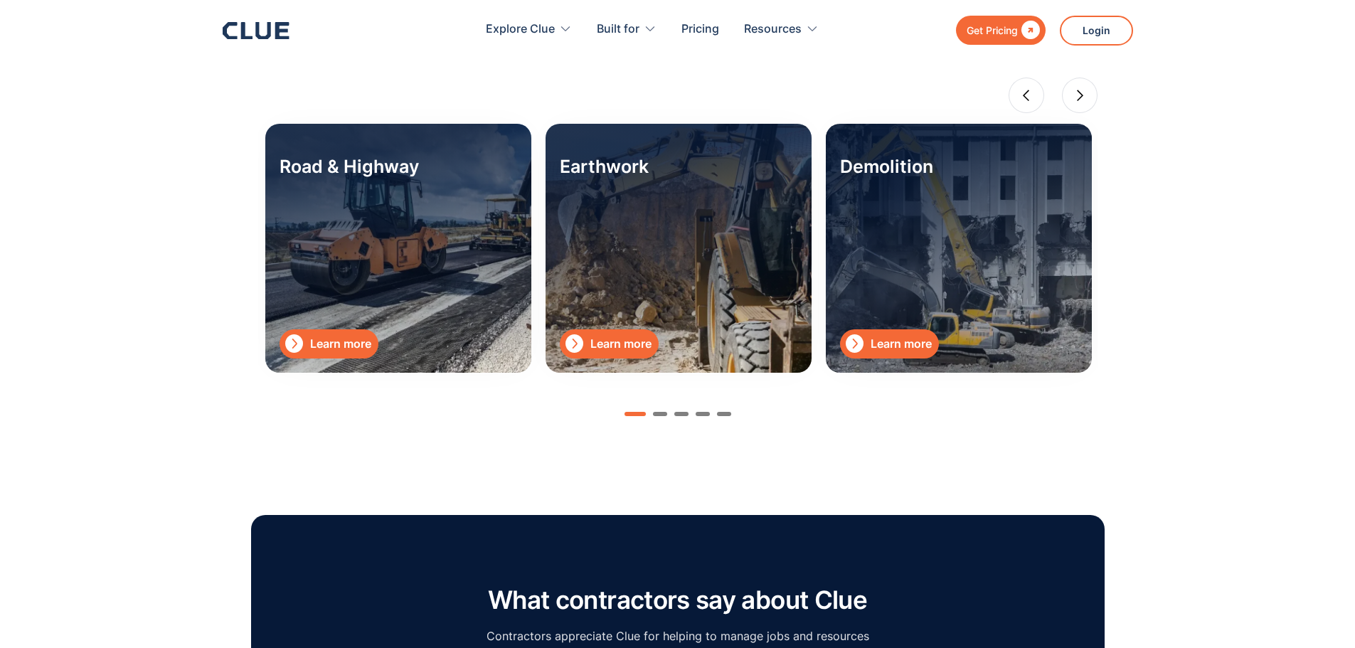
click at [904, 336] on div "Learn more" at bounding box center [901, 344] width 61 height 18
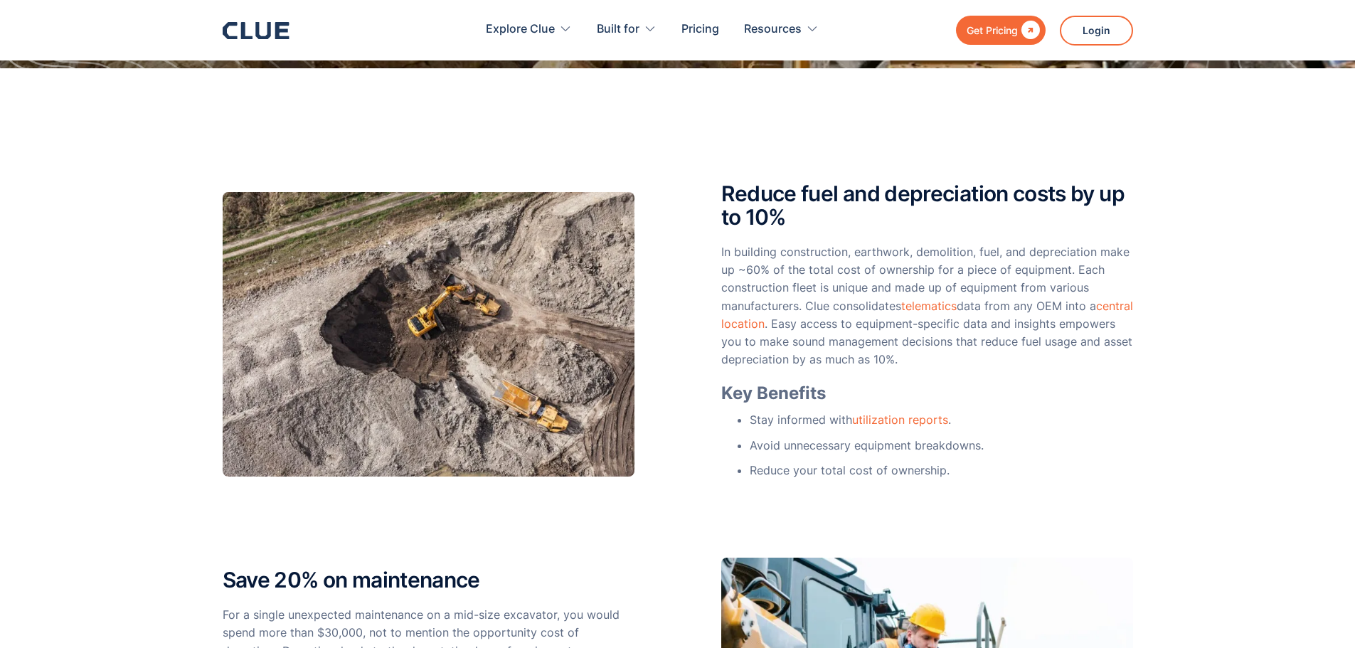
scroll to position [284, 0]
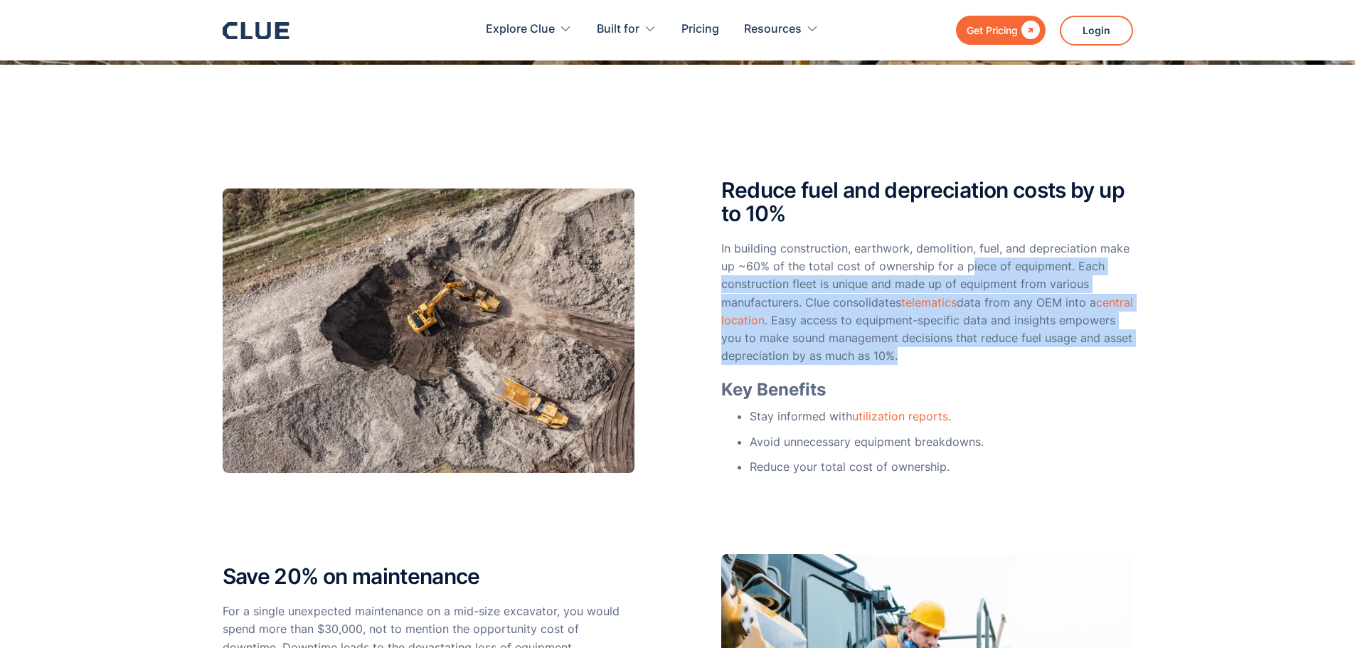
drag, startPoint x: 966, startPoint y: 266, endPoint x: 1080, endPoint y: 348, distance: 140.7
click at [1080, 348] on p "In building construction, earthwork, demolition, fuel, and depreciation make up…" at bounding box center [927, 302] width 412 height 125
click at [1166, 307] on div "Reduce fuel and depreciation costs by up to 10% In building construction, earth…" at bounding box center [677, 651] width 1355 height 1173
drag, startPoint x: 783, startPoint y: 283, endPoint x: 1051, endPoint y: 369, distance: 280.9
click at [1051, 369] on div "Reduce fuel and depreciation costs by up to 10% In building construction, earth…" at bounding box center [927, 331] width 412 height 304
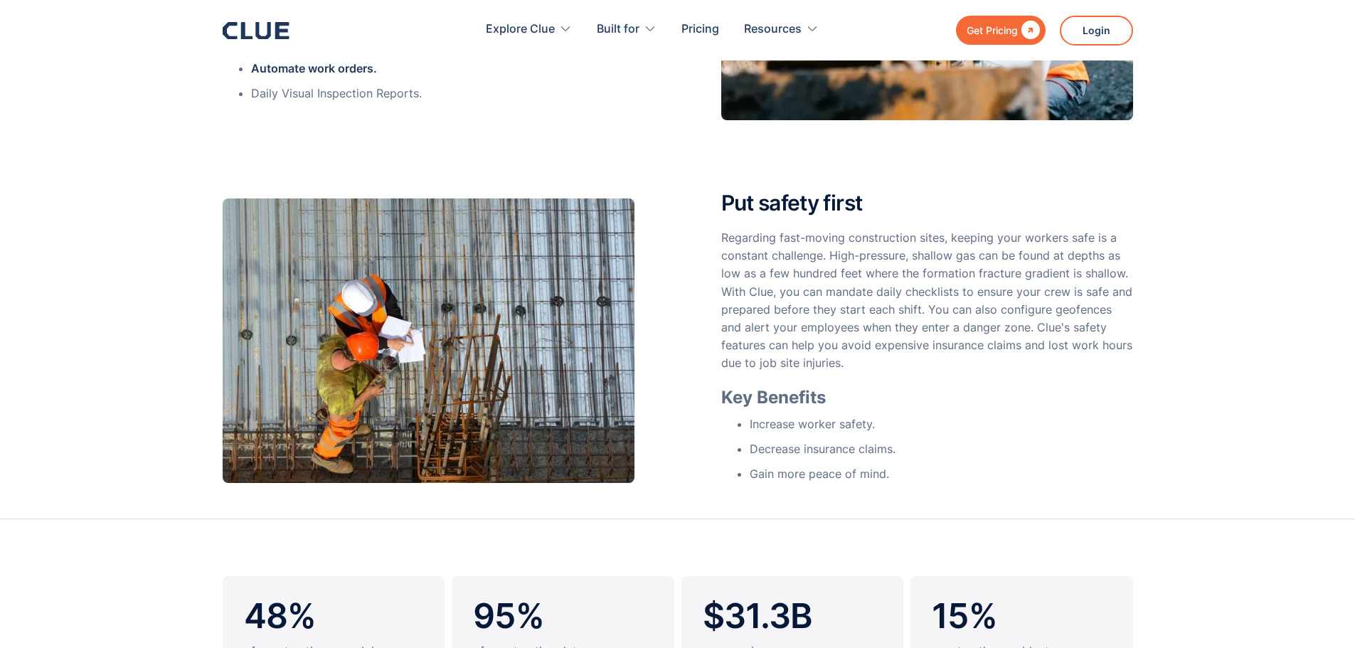
scroll to position [1067, 0]
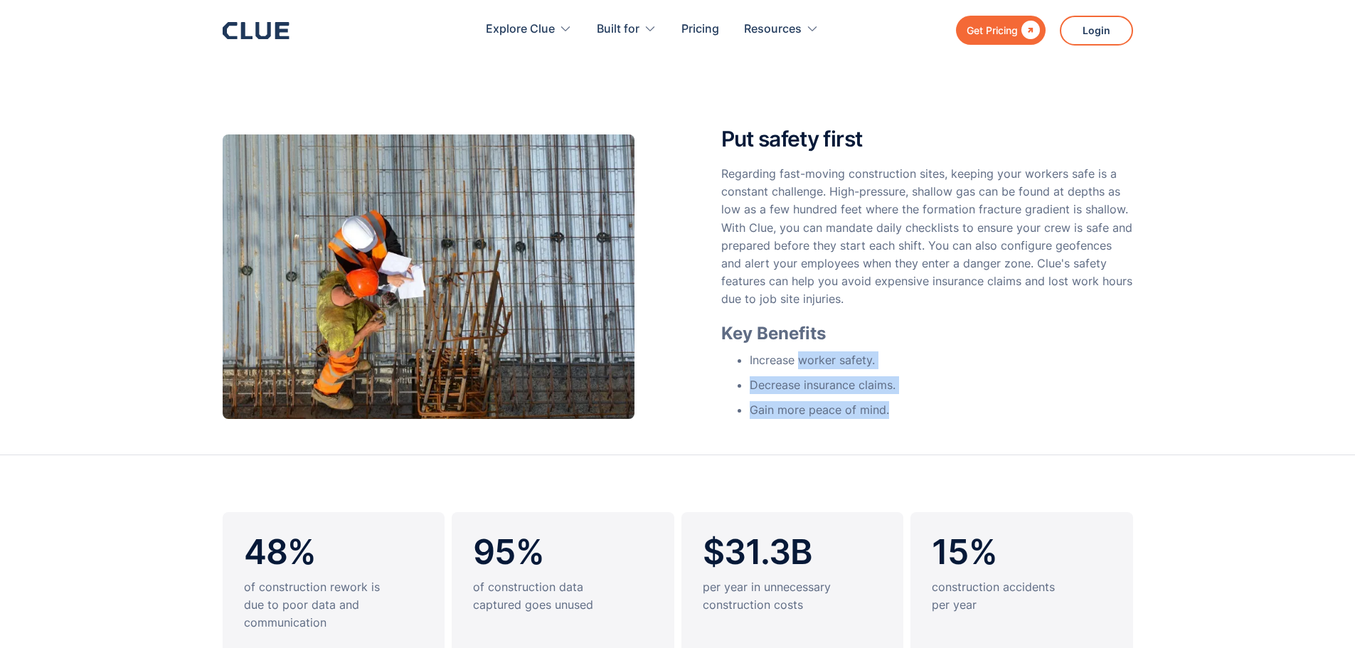
drag, startPoint x: 812, startPoint y: 358, endPoint x: 935, endPoint y: 406, distance: 132.2
click at [935, 406] on ul "Increase worker safety. Decrease insurance claims. Gain more peace of mind." at bounding box center [927, 385] width 412 height 68
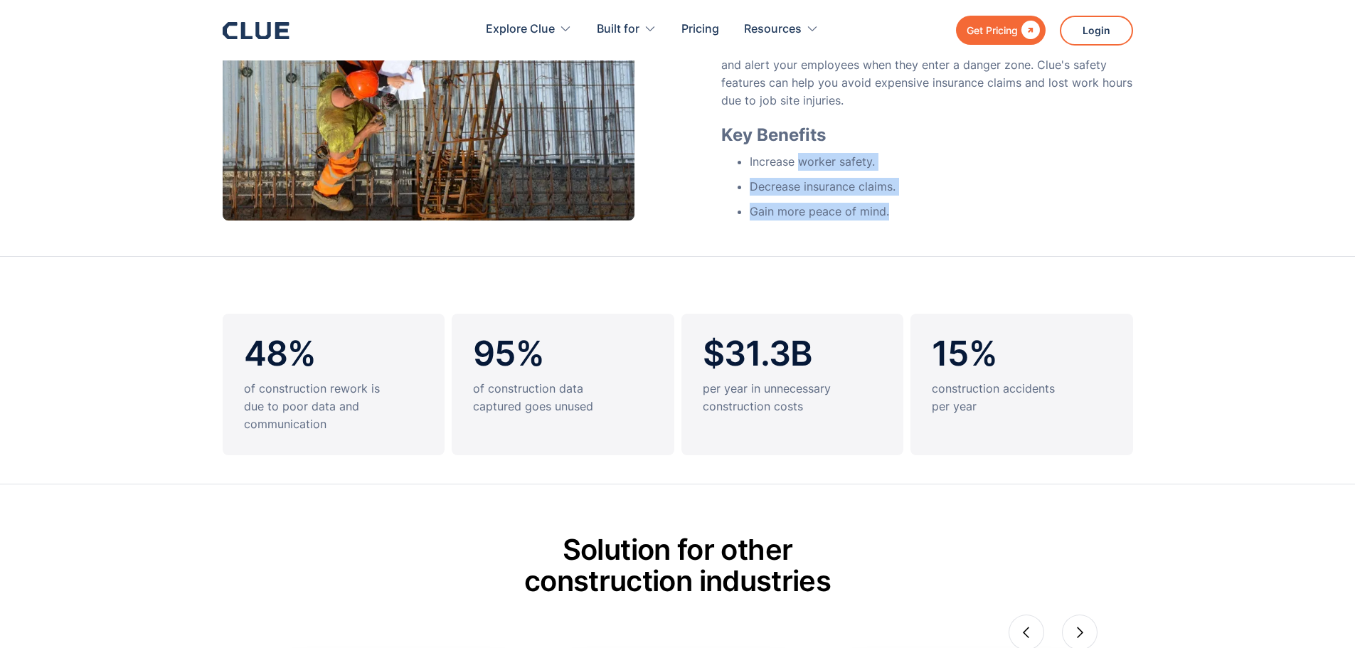
scroll to position [1138, 0]
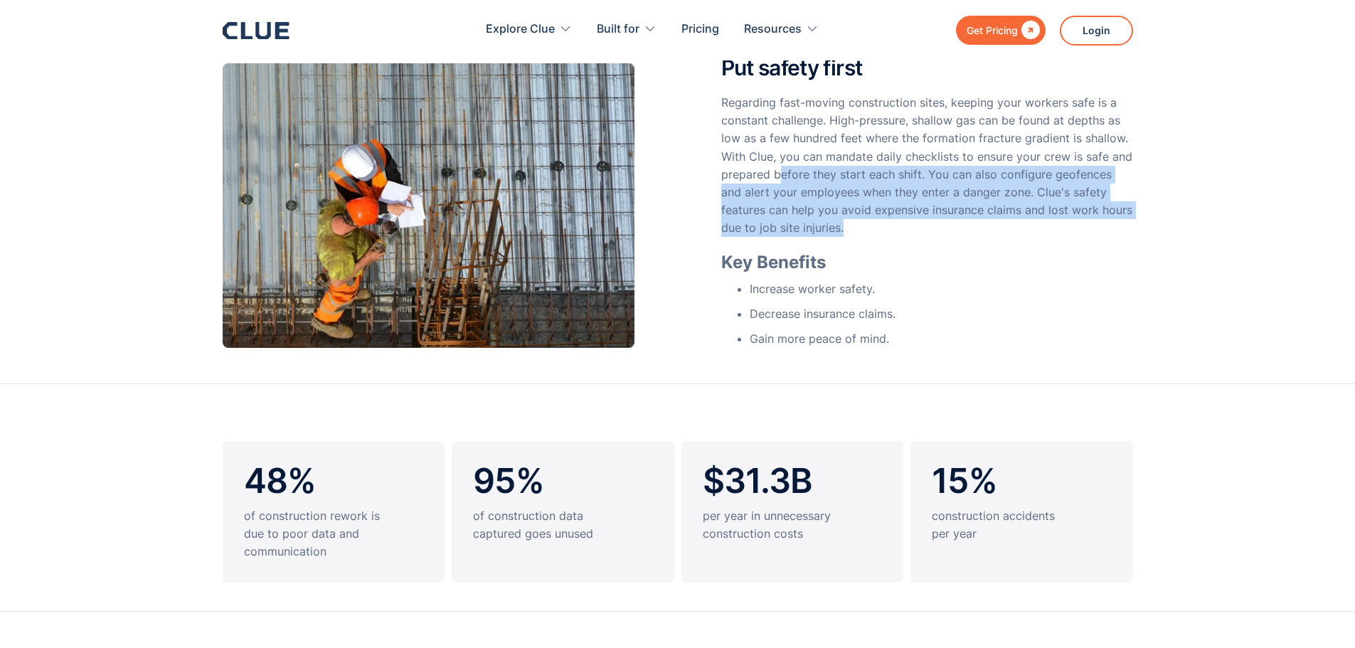
drag, startPoint x: 823, startPoint y: 174, endPoint x: 1140, endPoint y: 230, distance: 322.2
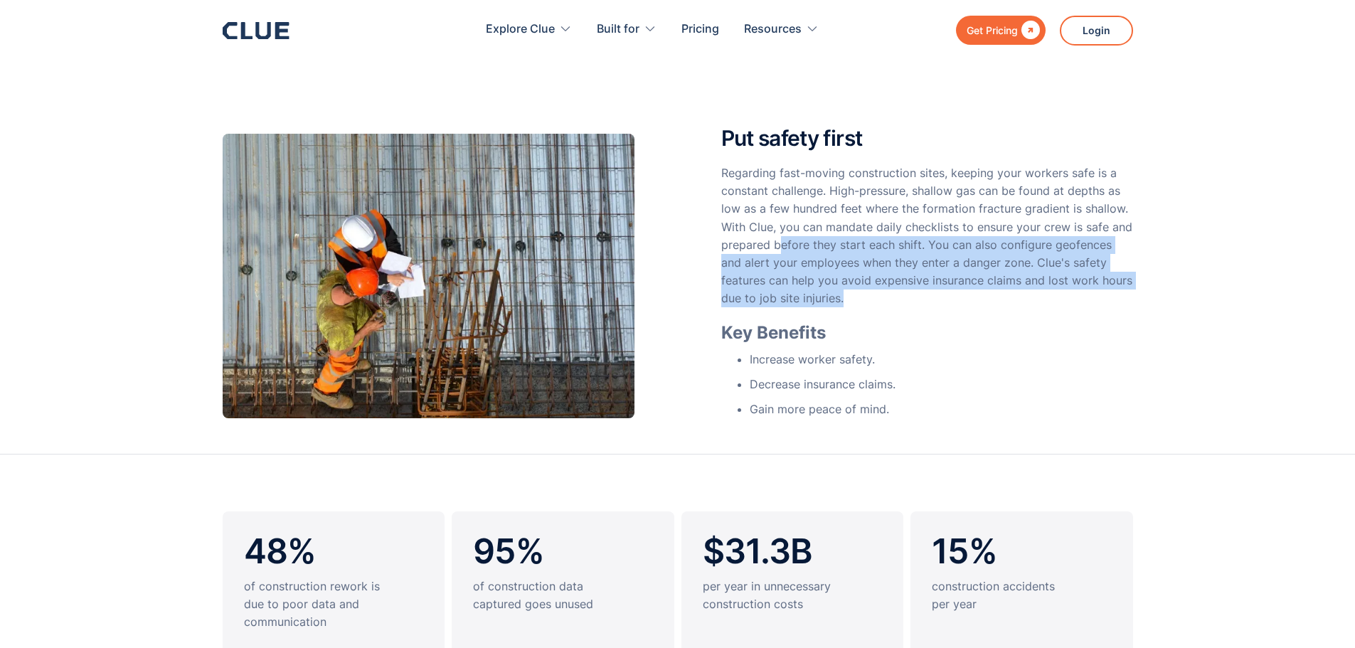
scroll to position [1067, 0]
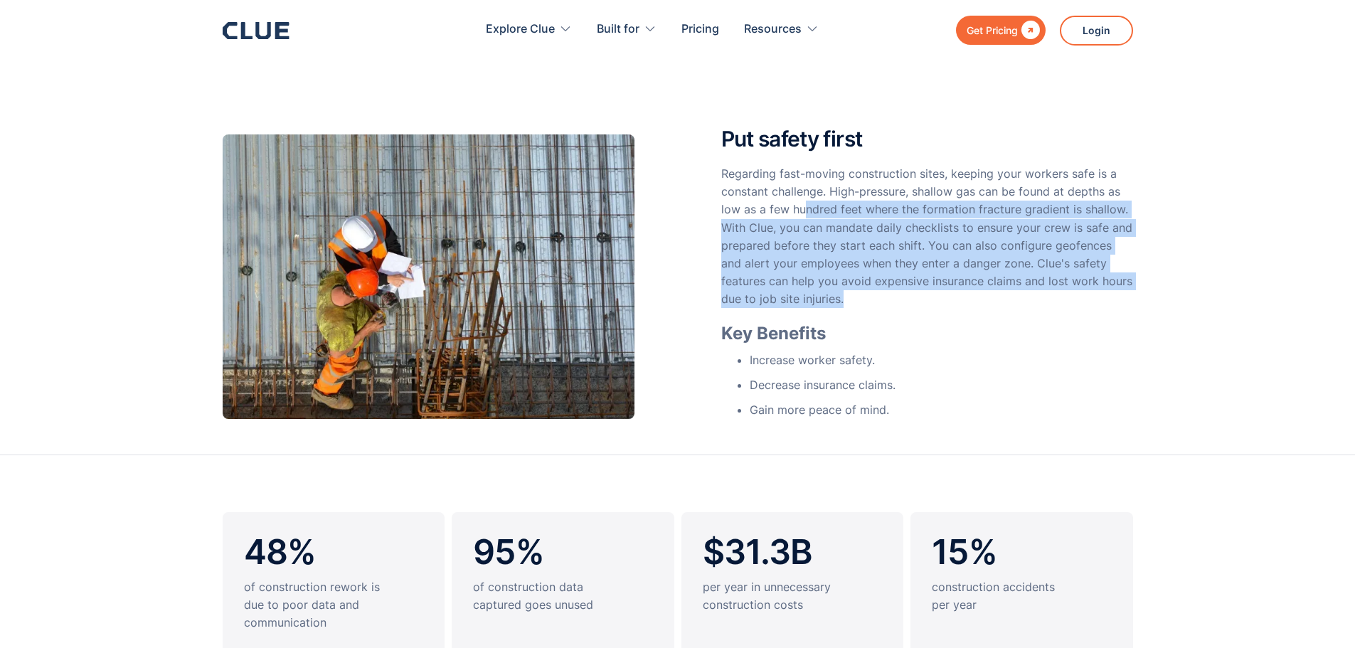
drag, startPoint x: 807, startPoint y: 208, endPoint x: 1132, endPoint y: 299, distance: 337.5
click at [1132, 299] on p "Regarding fast-moving construction sites, keeping your workers safe is a consta…" at bounding box center [927, 237] width 412 height 144
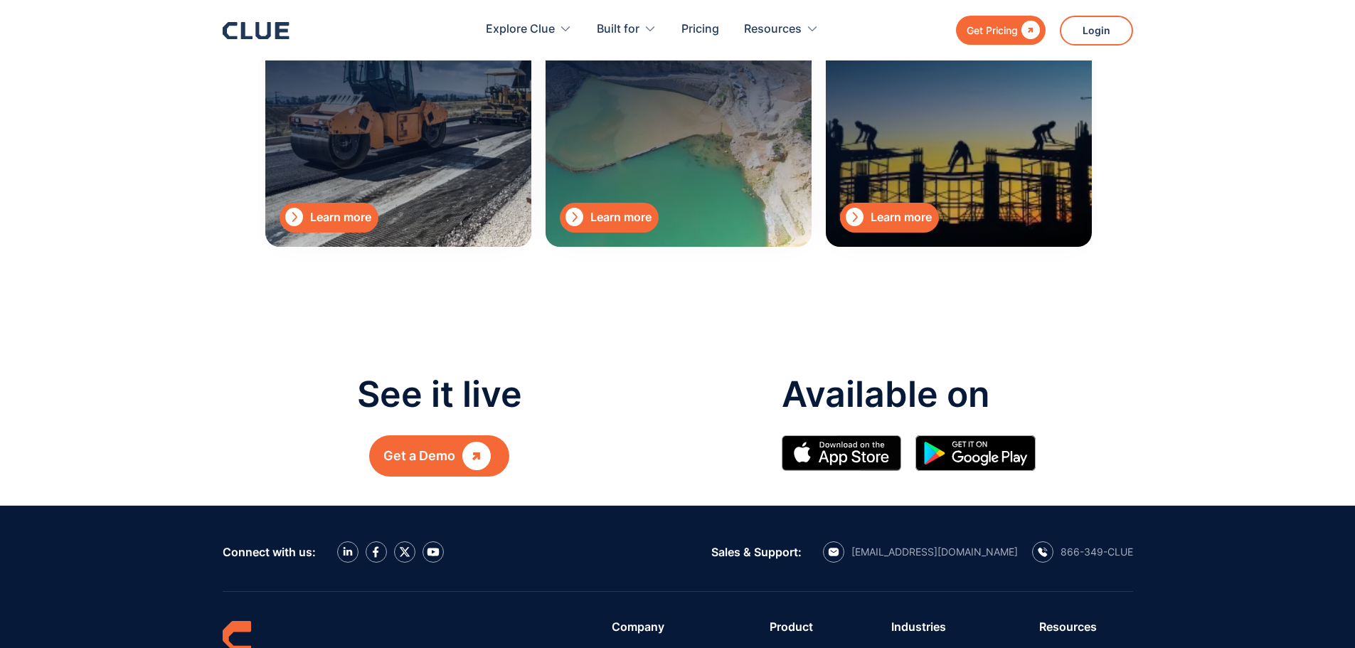
scroll to position [1778, 0]
